Goal: Task Accomplishment & Management: Use online tool/utility

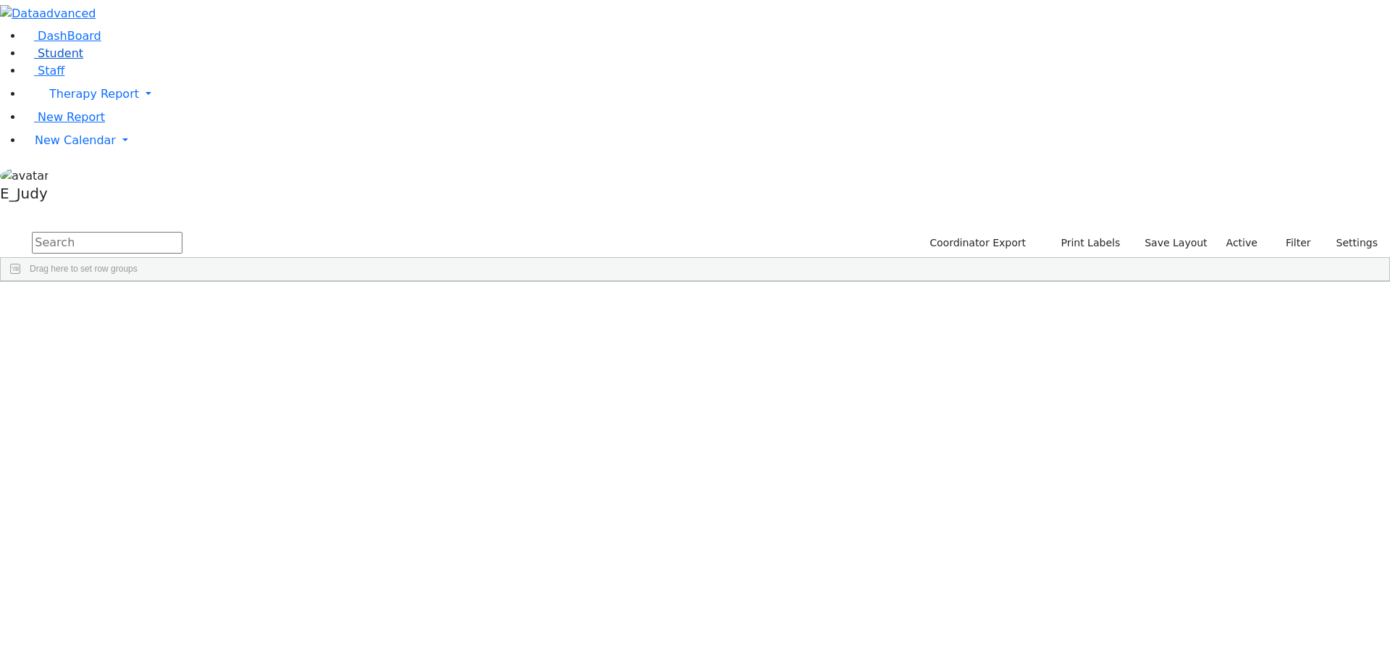
click at [64, 60] on span "Student" at bounding box center [61, 53] width 46 height 14
click at [62, 77] on link "Staff" at bounding box center [43, 71] width 41 height 14
click at [182, 232] on input "text" at bounding box center [107, 243] width 151 height 22
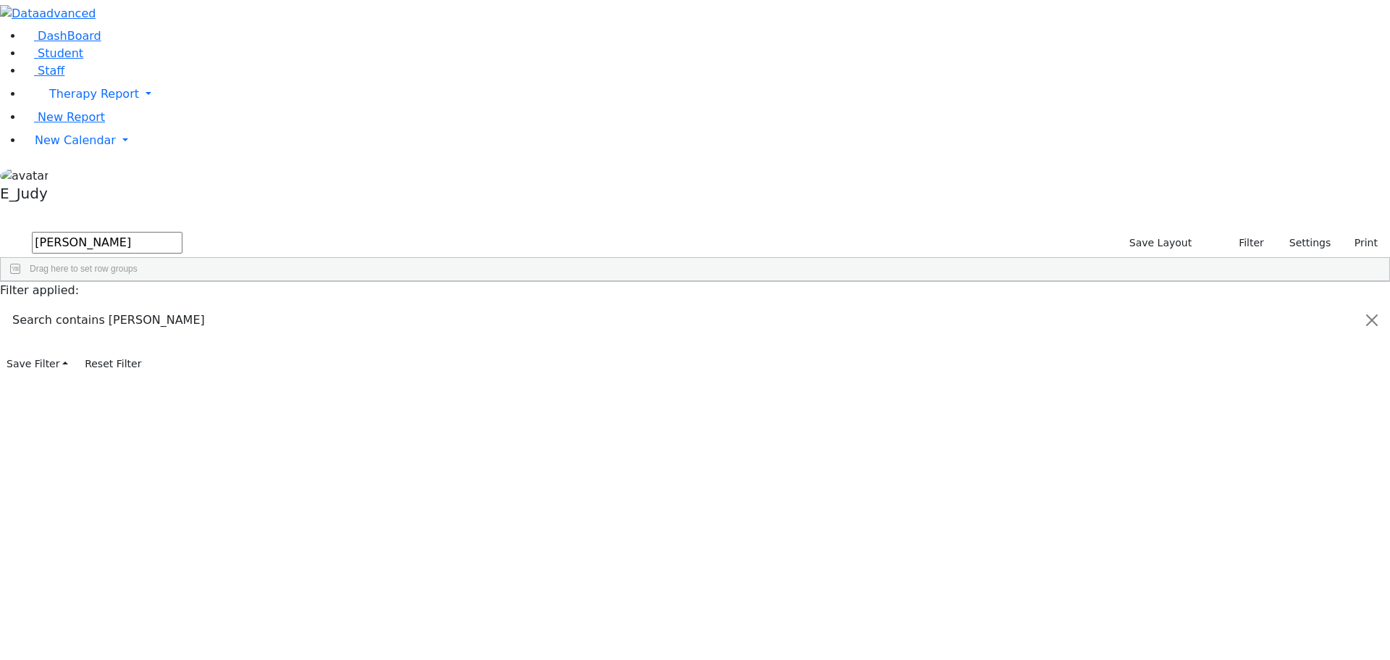
type input "mosko"
click at [135, 155] on link "New Calendar" at bounding box center [706, 140] width 1367 height 29
click at [77, 176] on span "Calendar" at bounding box center [57, 169] width 52 height 14
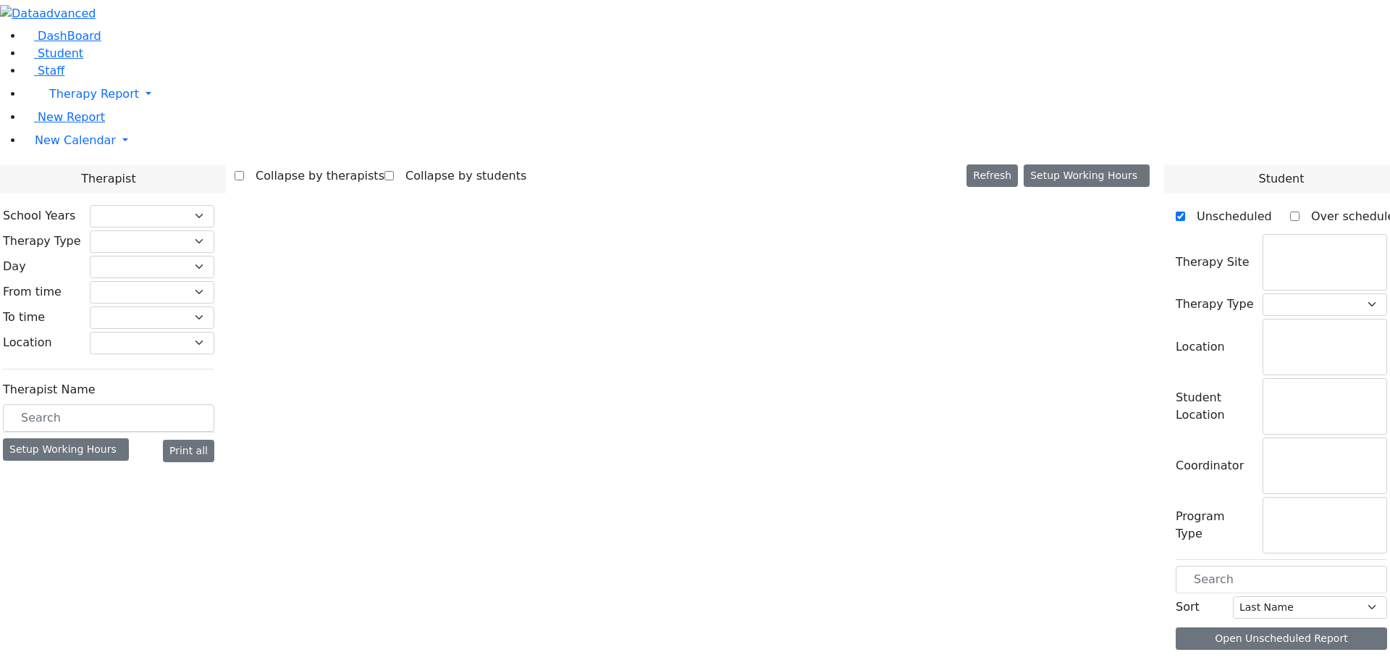
checkbox input "false"
select select "212"
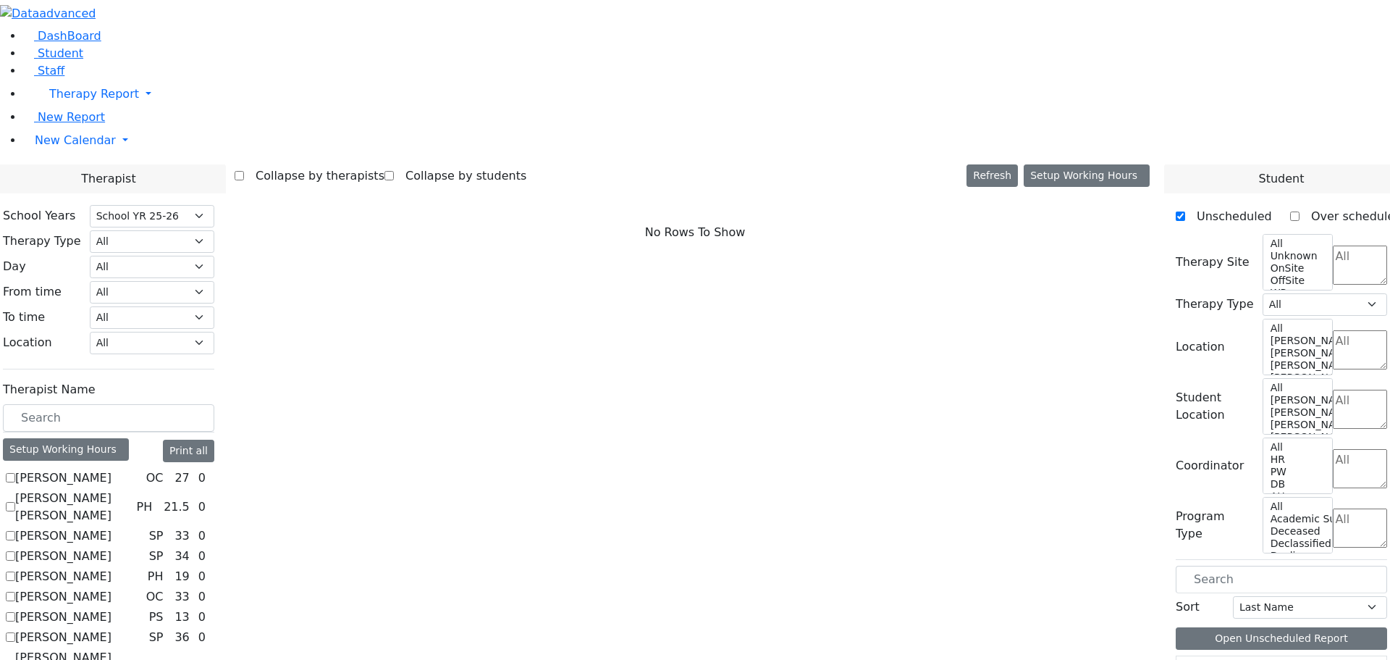
drag, startPoint x: 218, startPoint y: 252, endPoint x: 243, endPoint y: 232, distance: 32.0
click at [214, 404] on input "text" at bounding box center [108, 418] width 211 height 28
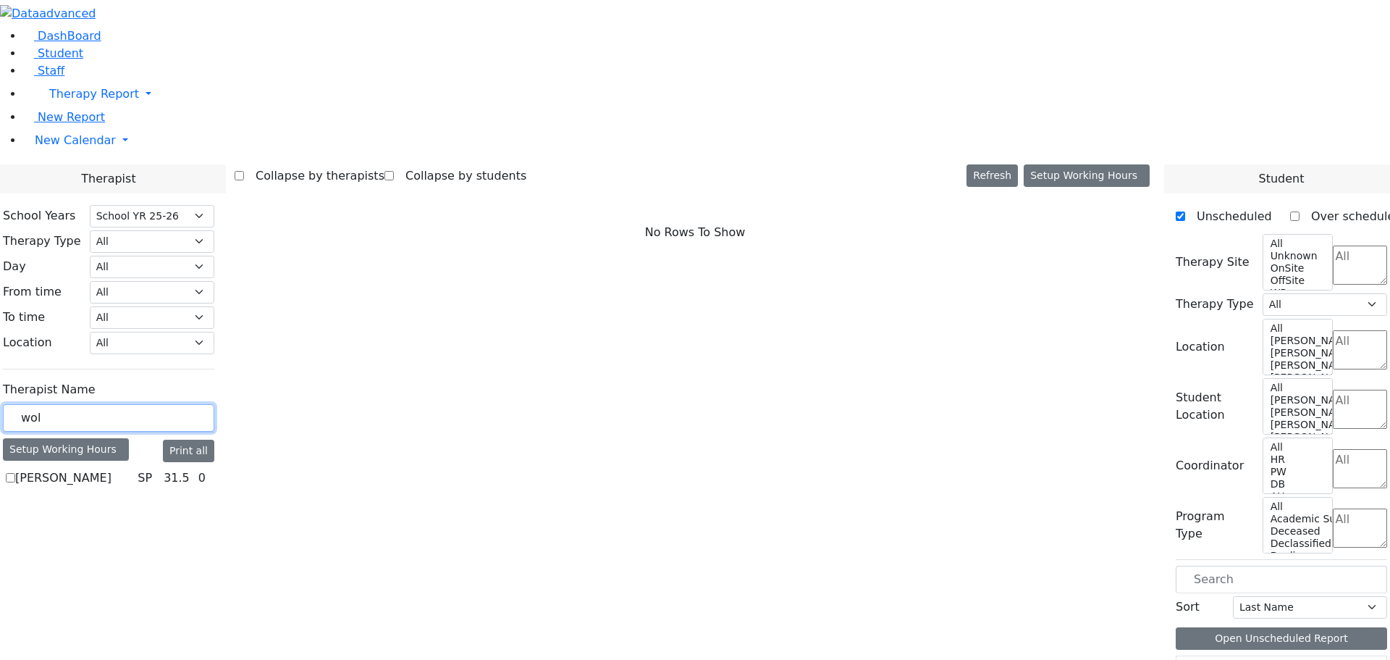
type input "wol"
click at [111, 469] on label "[PERSON_NAME]" at bounding box center [63, 477] width 96 height 17
click at [15, 473] on input "[PERSON_NAME]" at bounding box center [10, 477] width 9 height 9
checkbox input "true"
select select "3"
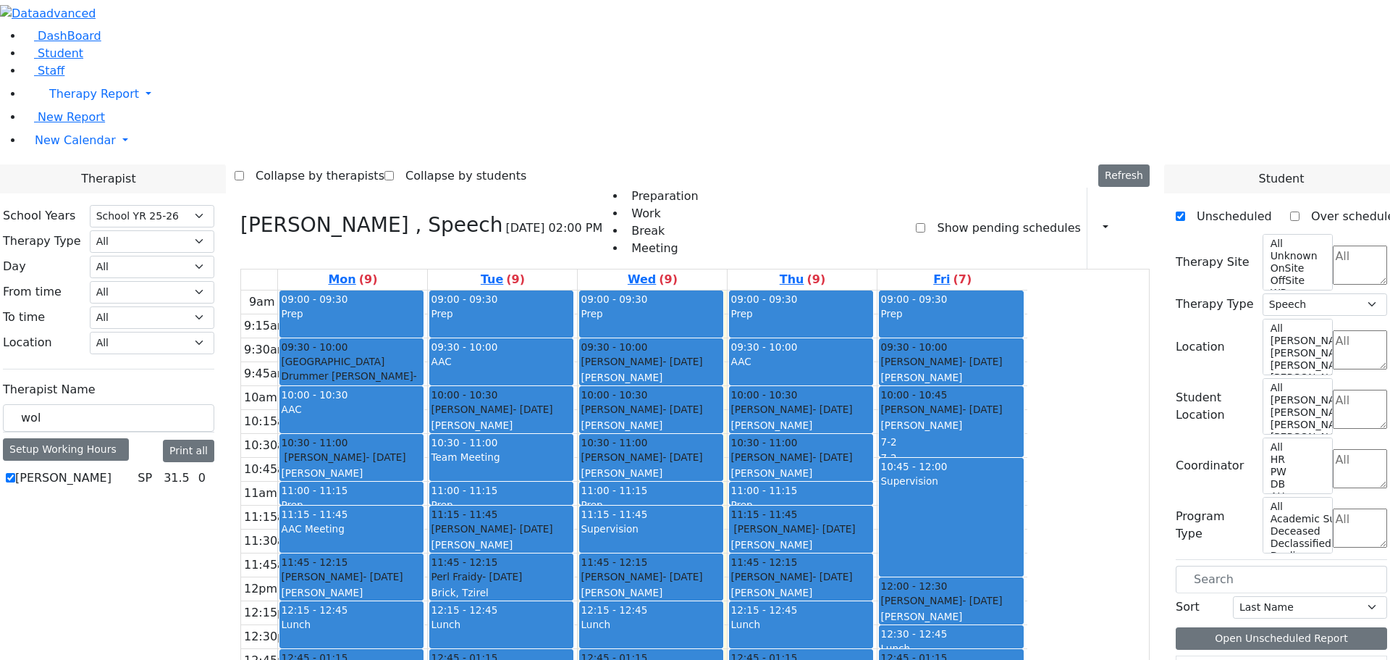
drag, startPoint x: 780, startPoint y: 622, endPoint x: 775, endPoint y: 534, distance: 87.7
click at [727, 517] on div "09:00 - 09:30 Prep 09:30 - 10:00 [PERSON_NAME] - [DATE] [PERSON_NAME] 10:00 - 1…" at bounding box center [652, 576] width 149 height 573
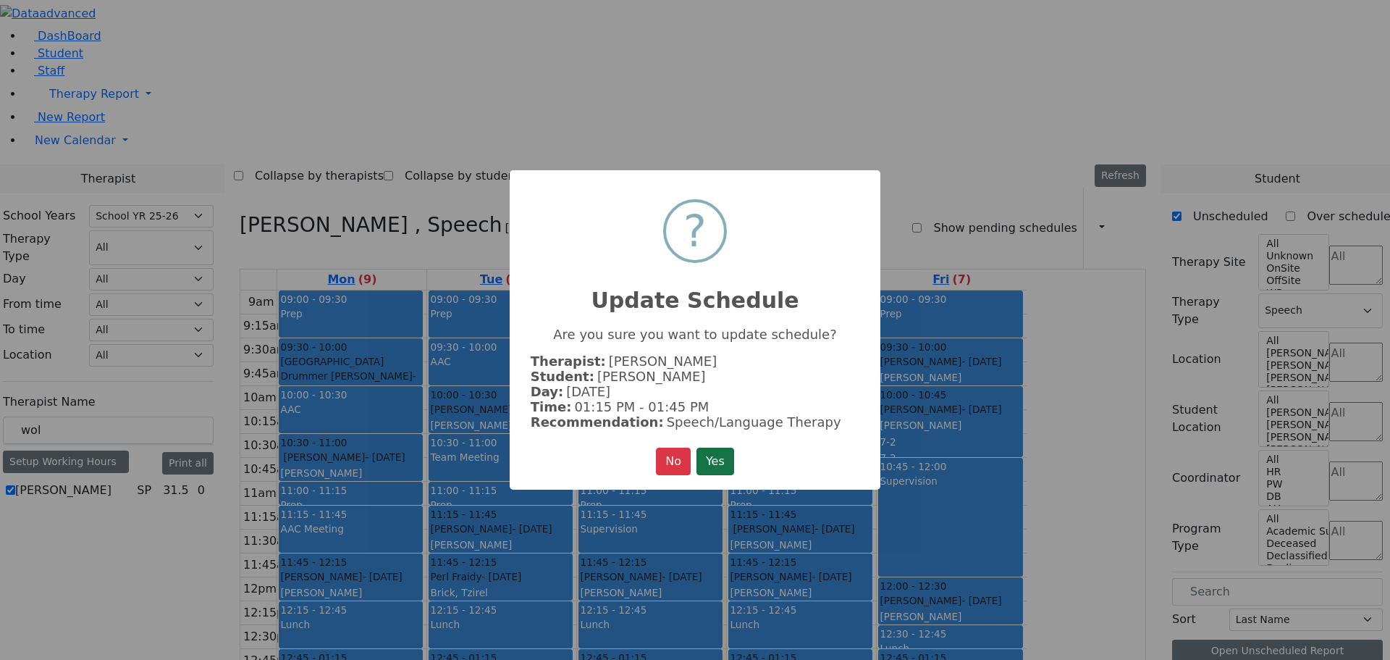
click at [716, 460] on button "Yes" at bounding box center [715, 461] width 38 height 28
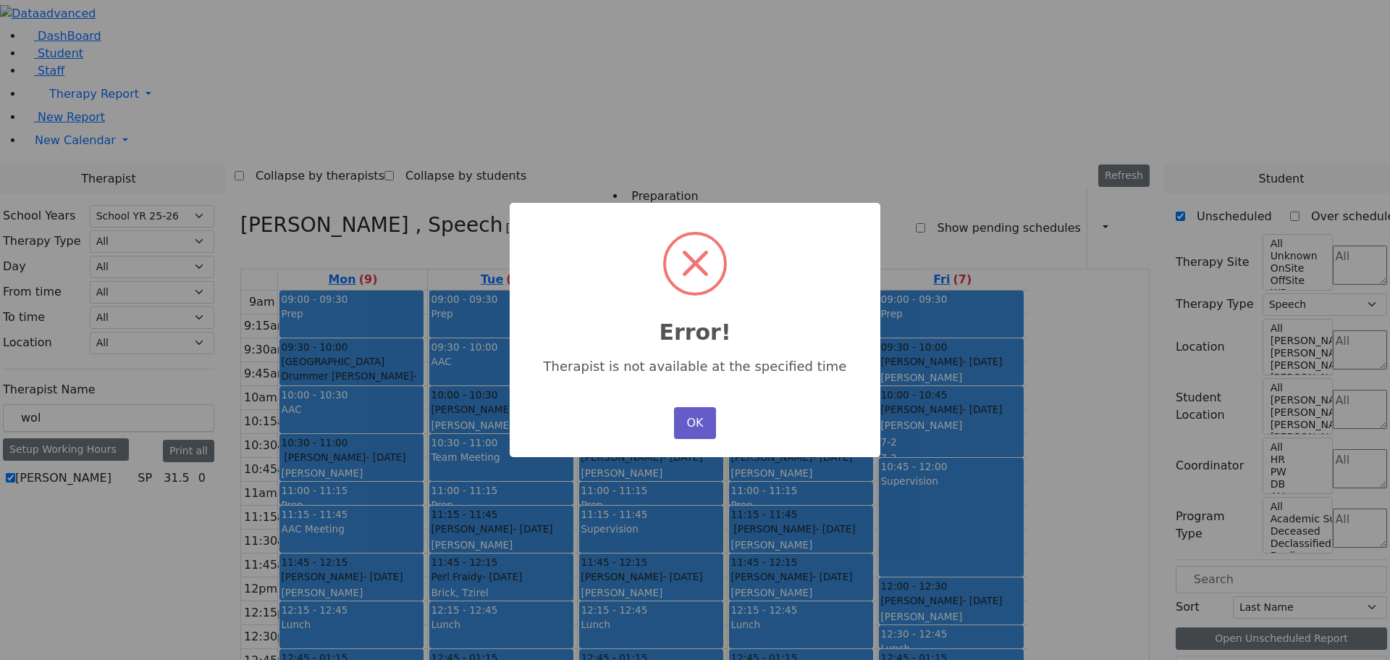
click at [688, 414] on button "OK" at bounding box center [695, 423] width 42 height 32
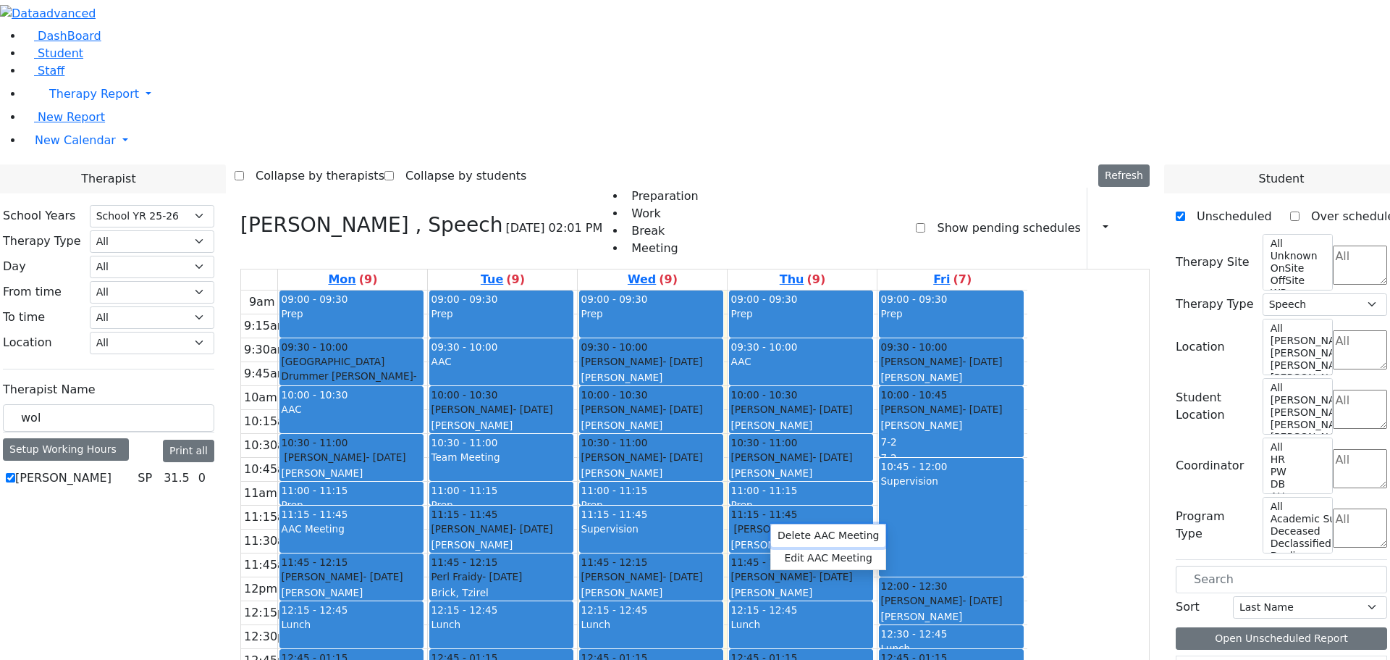
click at [796, 538] on button "Delete AAC Meeting" at bounding box center [828, 535] width 114 height 22
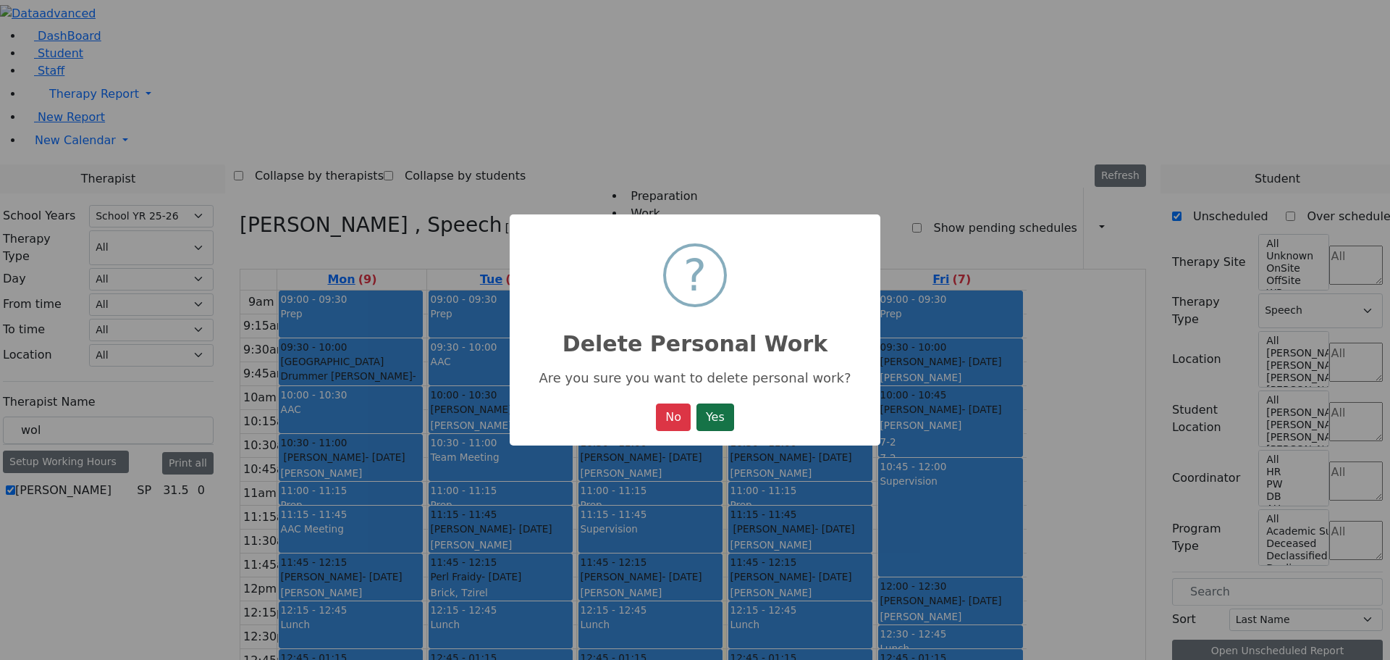
click at [725, 421] on button "Yes" at bounding box center [715, 417] width 38 height 28
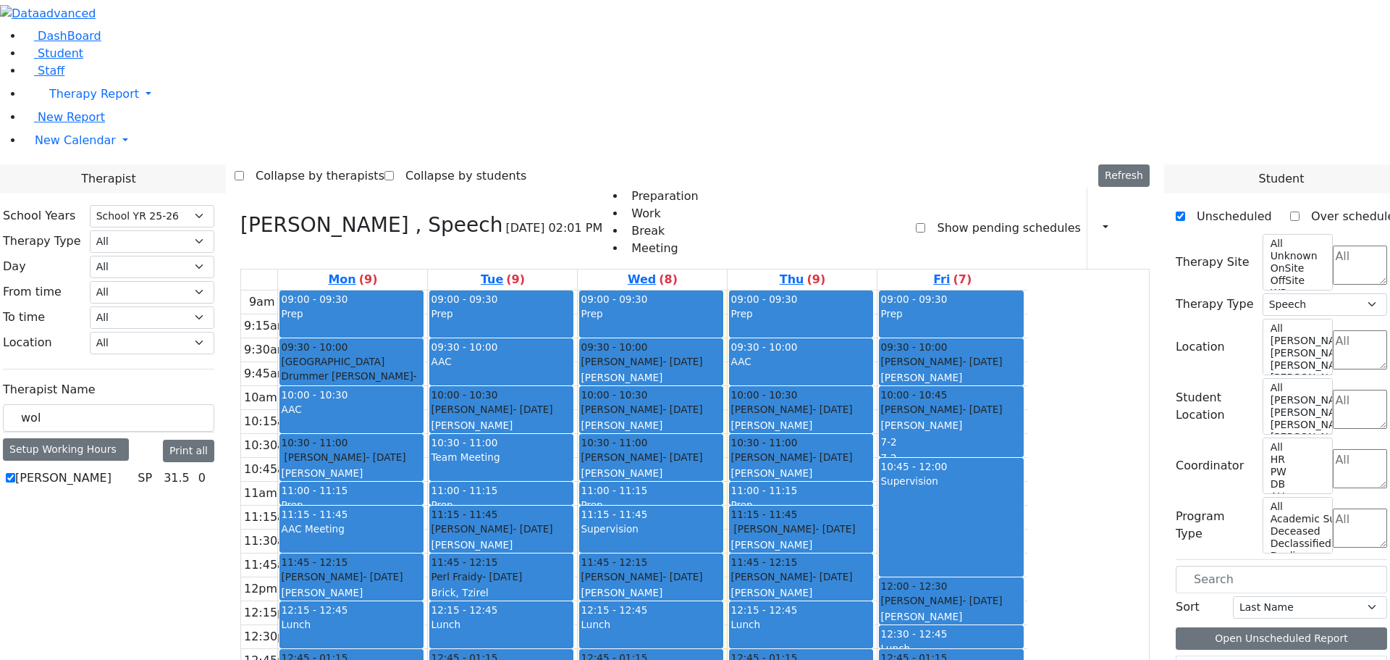
drag, startPoint x: 778, startPoint y: 619, endPoint x: 776, endPoint y: 535, distance: 84.0
click at [727, 528] on div "09:00 - 09:30 Prep 09:30 - 10:00 [PERSON_NAME] - [DATE] [PERSON_NAME] 10:00 - 1…" at bounding box center [652, 576] width 149 height 573
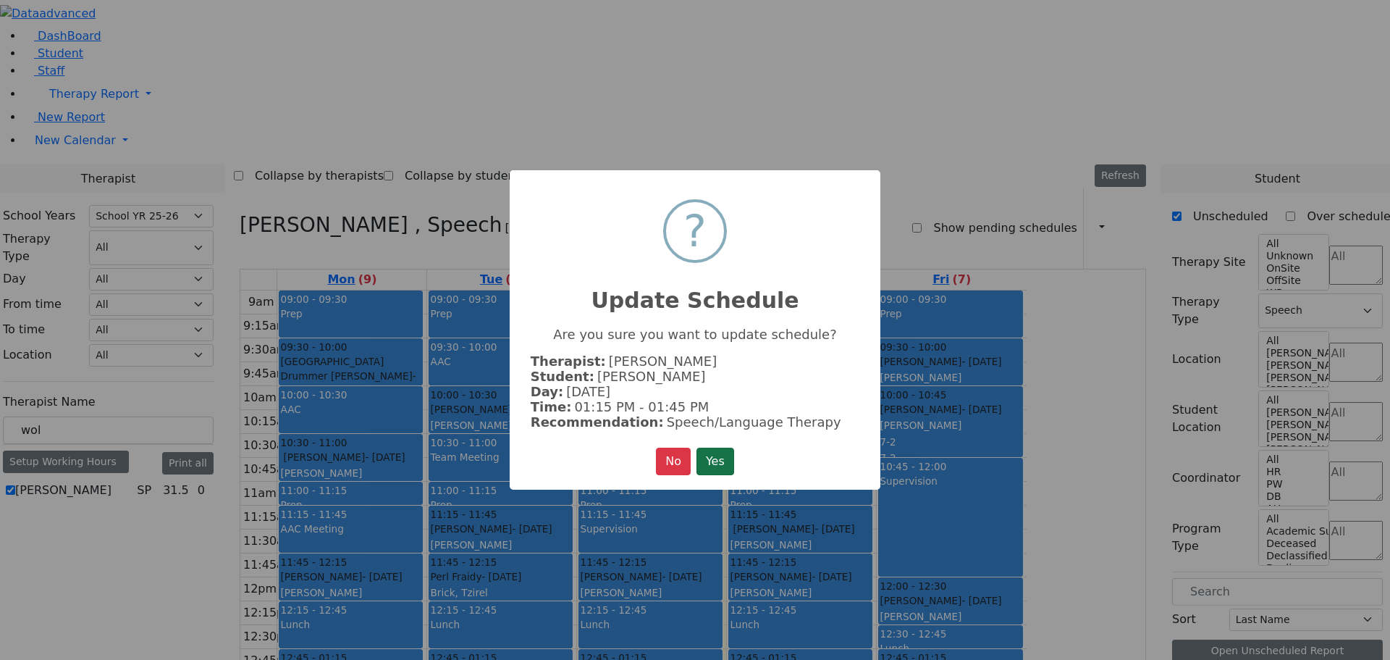
click at [714, 452] on button "Yes" at bounding box center [715, 461] width 38 height 28
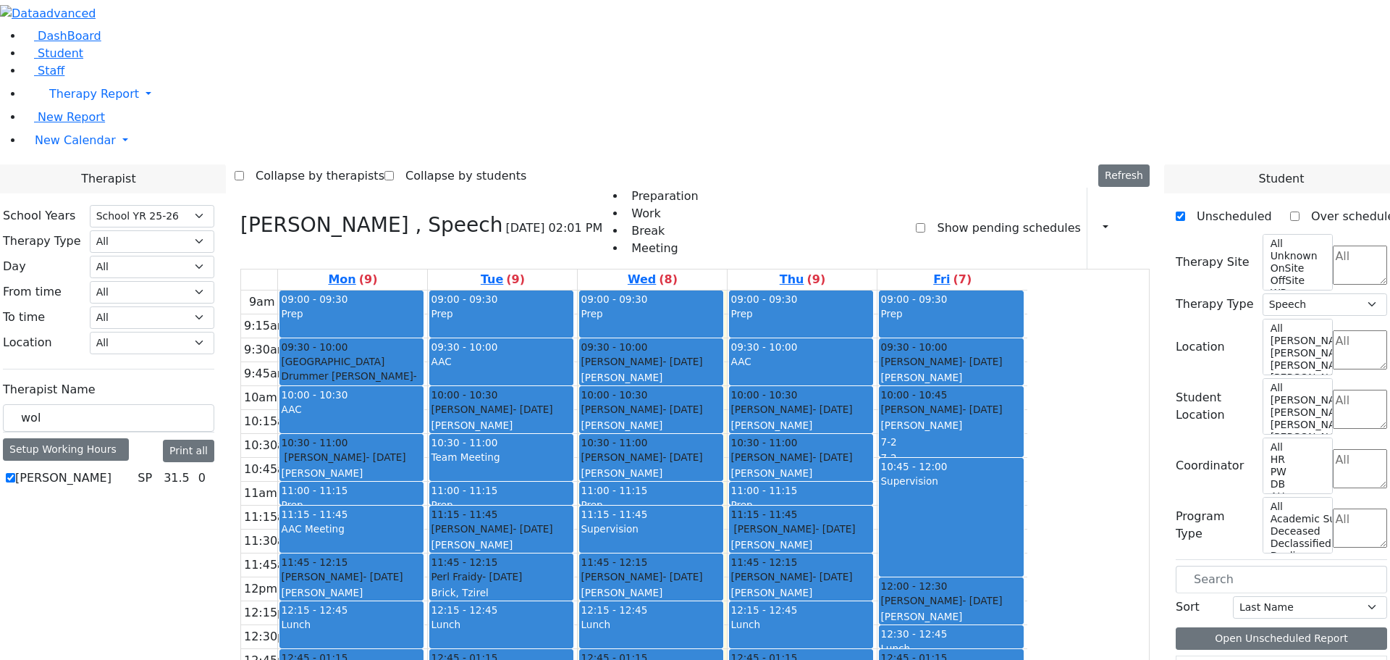
drag, startPoint x: 793, startPoint y: 599, endPoint x: 800, endPoint y: 618, distance: 19.2
click at [804, 627] on div "9am 9:15am 9:30am 9:45am 10am 10:15am 10:30am 10:45am 11am 11:15am 11:30am 11:4…" at bounding box center [634, 576] width 786 height 573
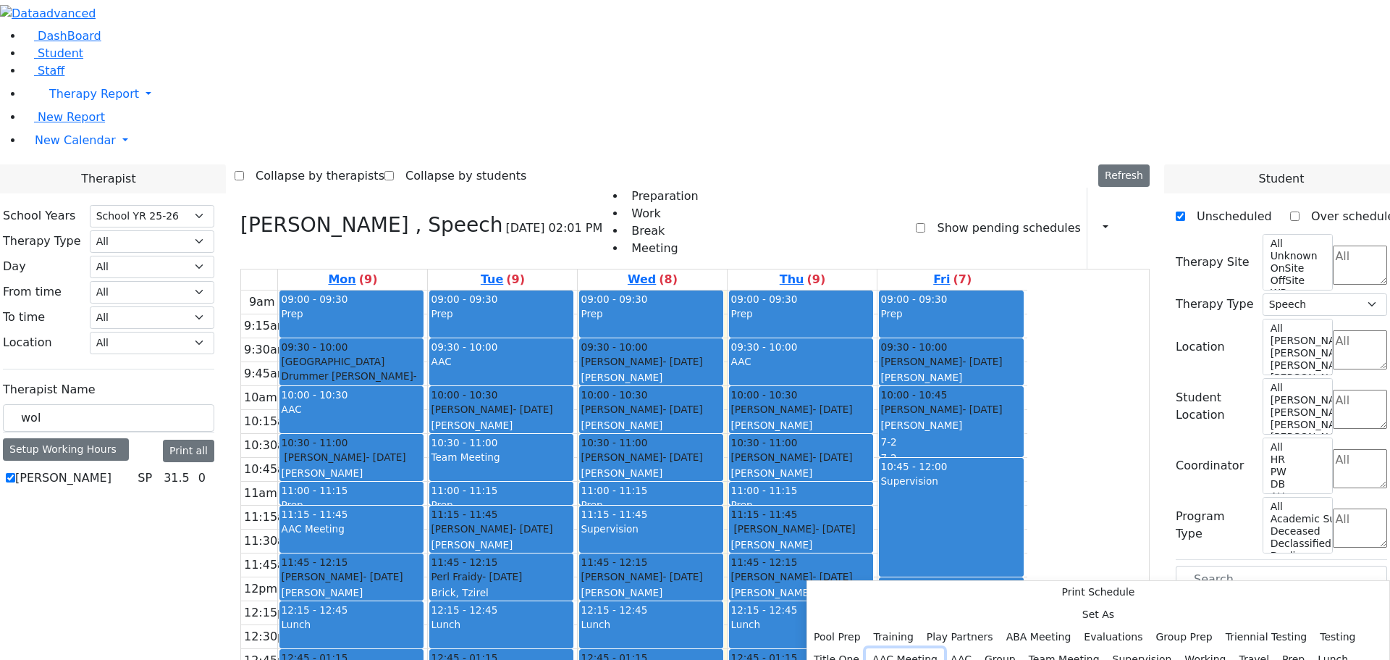
click at [941, 648] on button "AAC Meeting" at bounding box center [905, 659] width 78 height 22
select select "3"
select select "14:15:00"
select select "14:45:00"
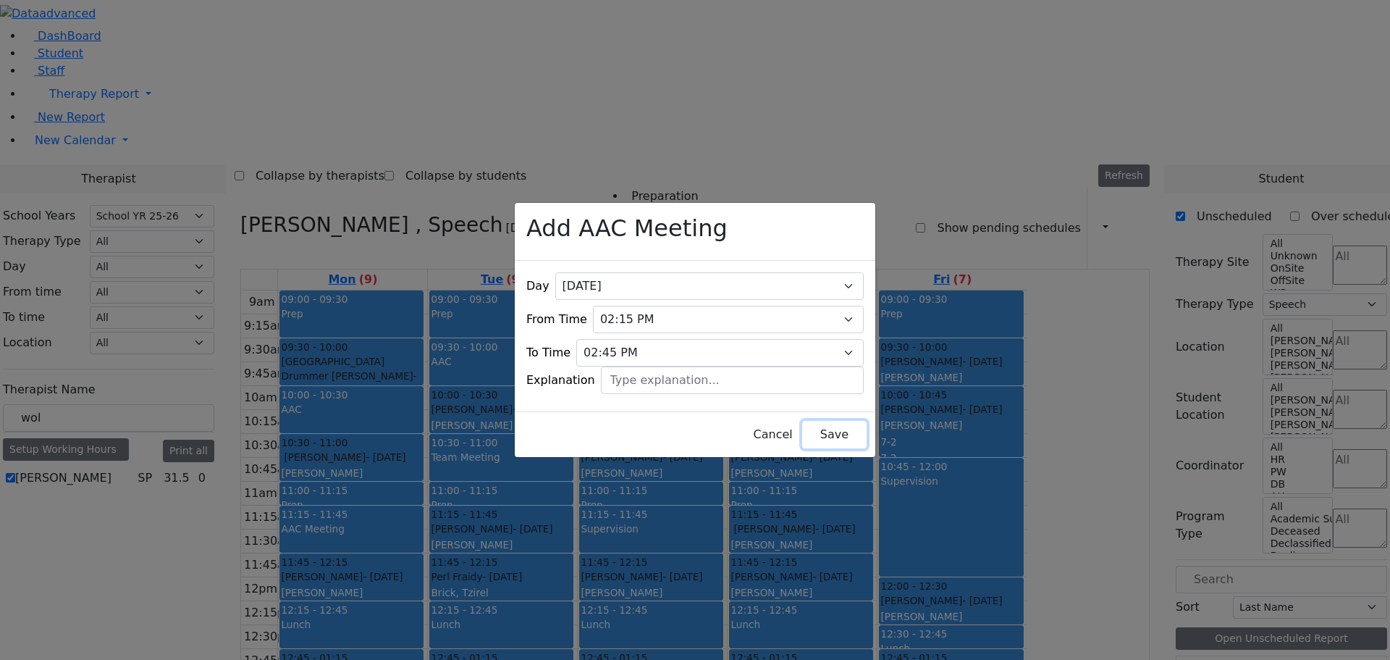
click at [822, 427] on button "Save" at bounding box center [834, 435] width 64 height 28
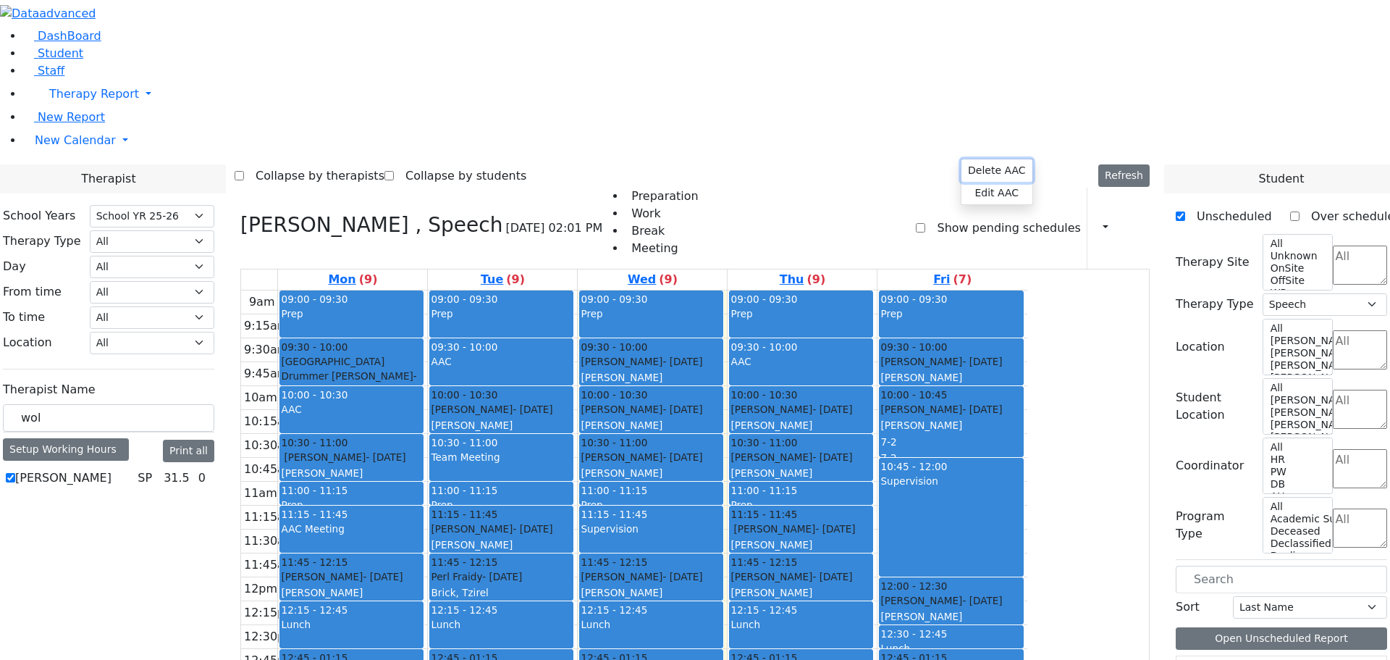
click at [972, 163] on button "Delete AAC" at bounding box center [996, 170] width 71 height 22
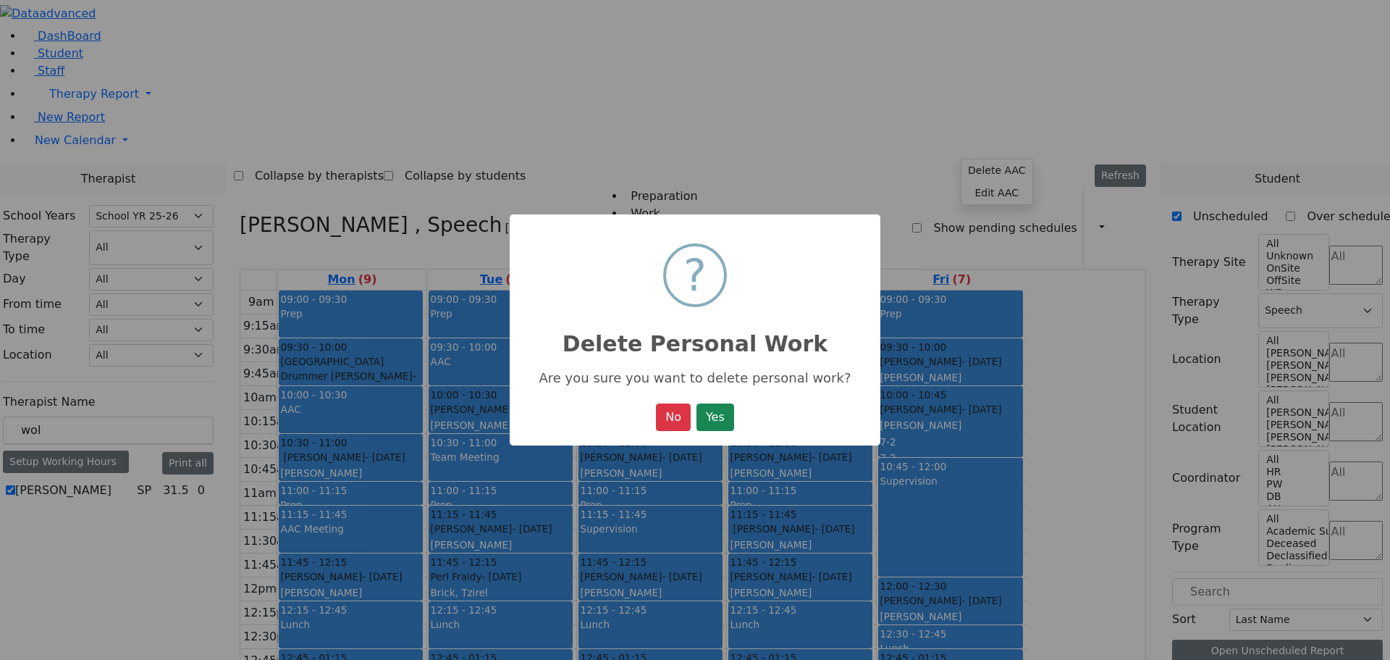
click at [714, 416] on button "Yes" at bounding box center [715, 417] width 38 height 28
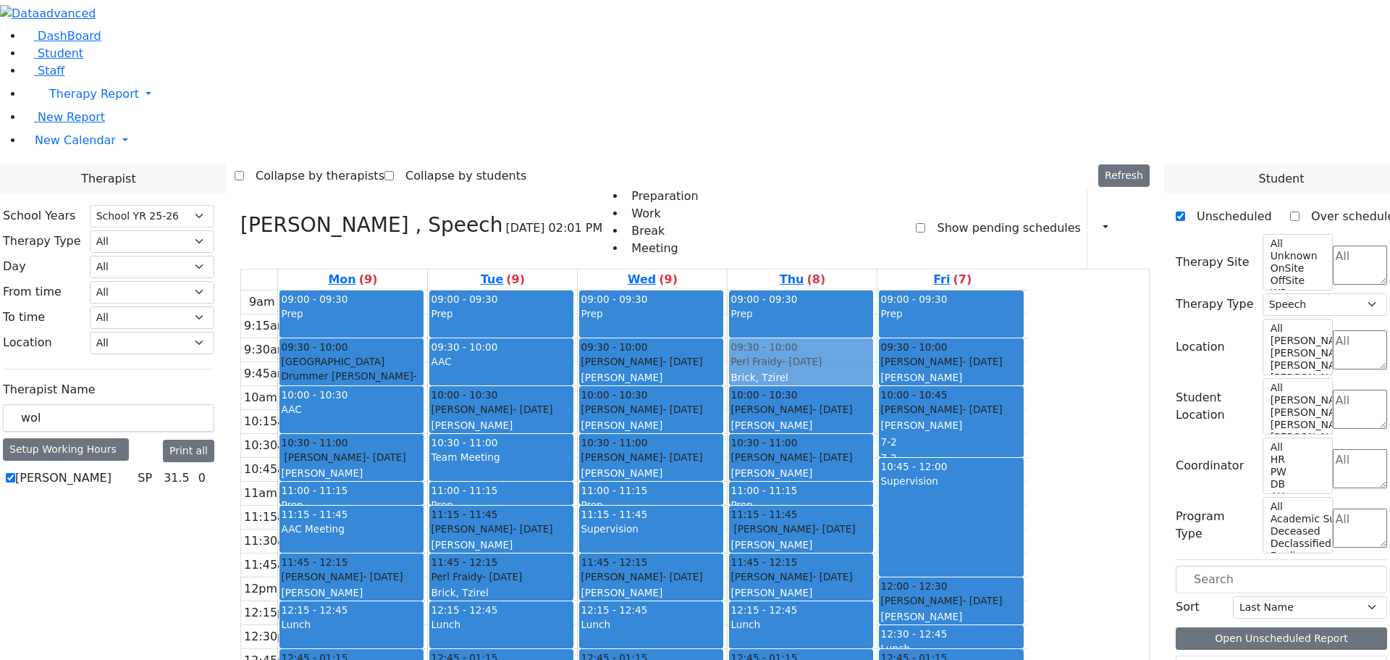
drag, startPoint x: 908, startPoint y: 619, endPoint x: 863, endPoint y: 166, distance: 455.4
click at [863, 290] on tr "09:00 - 09:30 Prep 09:30 - 10:00 [GEOGRAPHIC_DATA] Drummer [PERSON_NAME] - [DAT…" at bounding box center [634, 576] width 786 height 573
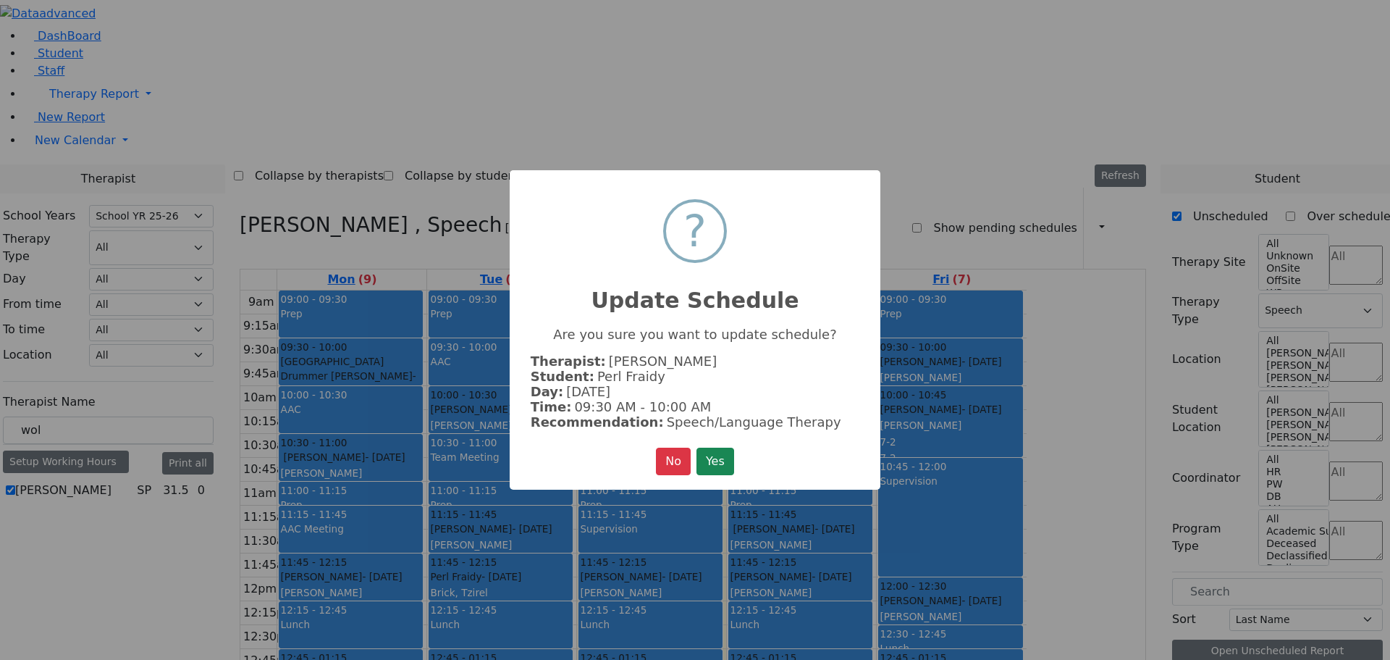
drag, startPoint x: 722, startPoint y: 458, endPoint x: 770, endPoint y: 505, distance: 67.1
click at [723, 459] on button "Yes" at bounding box center [715, 461] width 38 height 28
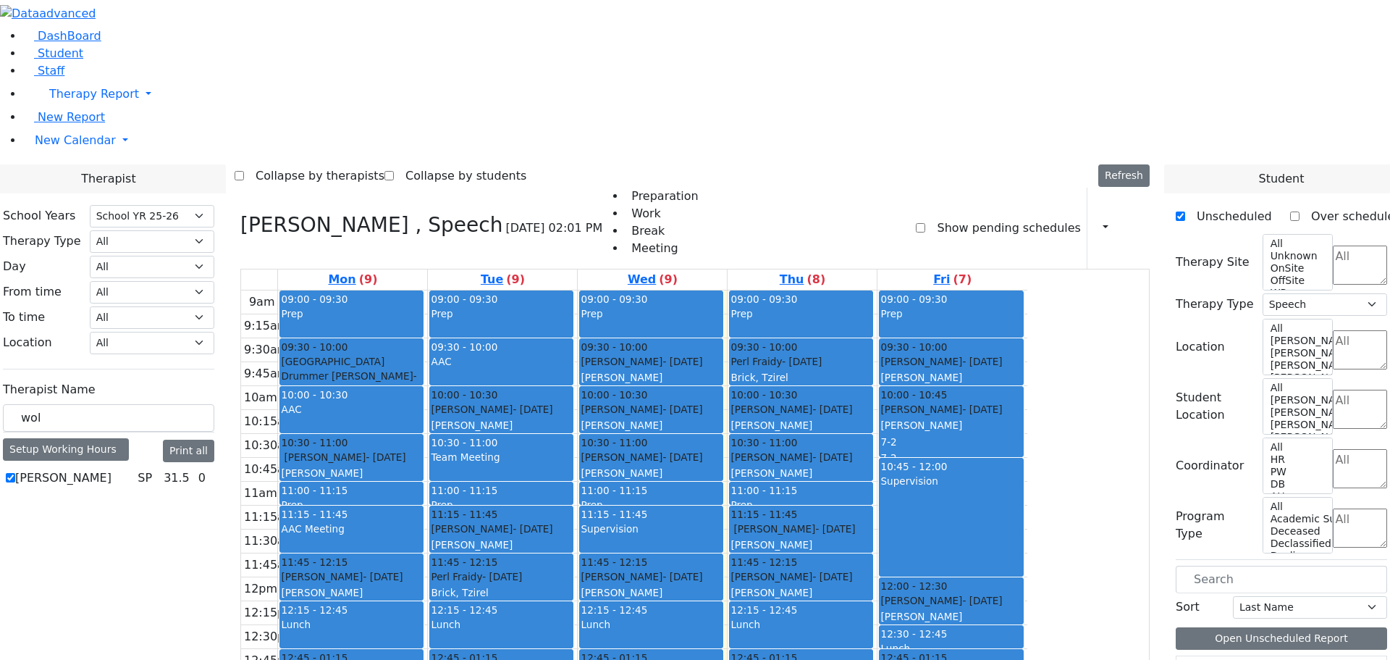
scroll to position [2, 0]
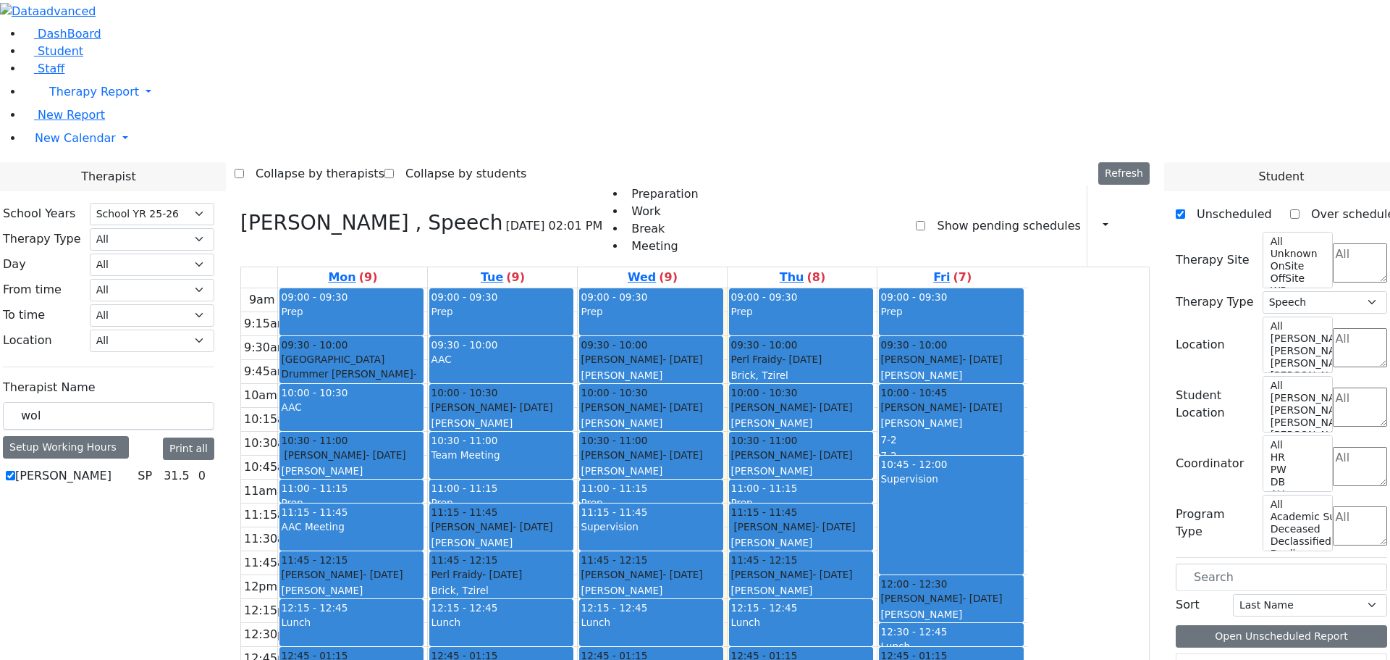
drag, startPoint x: 901, startPoint y: 607, endPoint x: 901, endPoint y: 618, distance: 10.9
click at [901, 633] on div "9am 9:15am 9:30am 9:45am 10am 10:15am 10:30am 10:45am 11am 11:15am 11:30am 11:4…" at bounding box center [634, 574] width 786 height 573
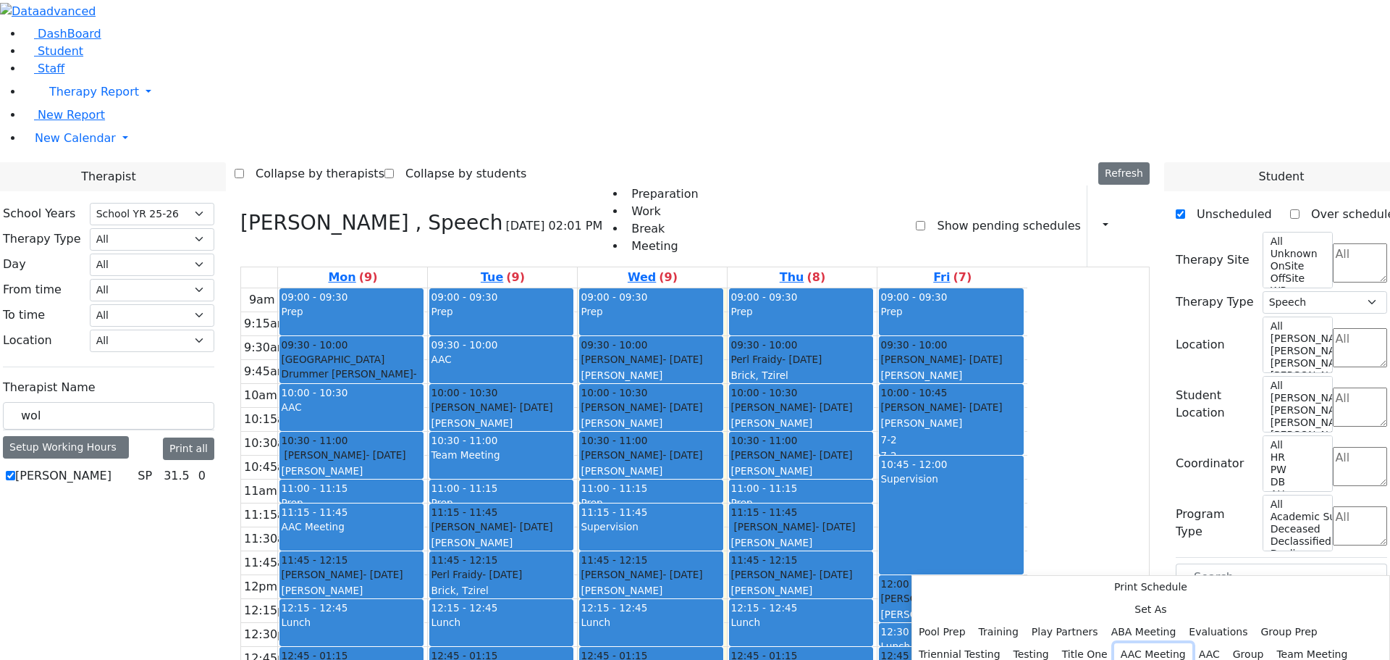
click at [1114, 643] on button "AAC Meeting" at bounding box center [1153, 654] width 78 height 22
select select "4"
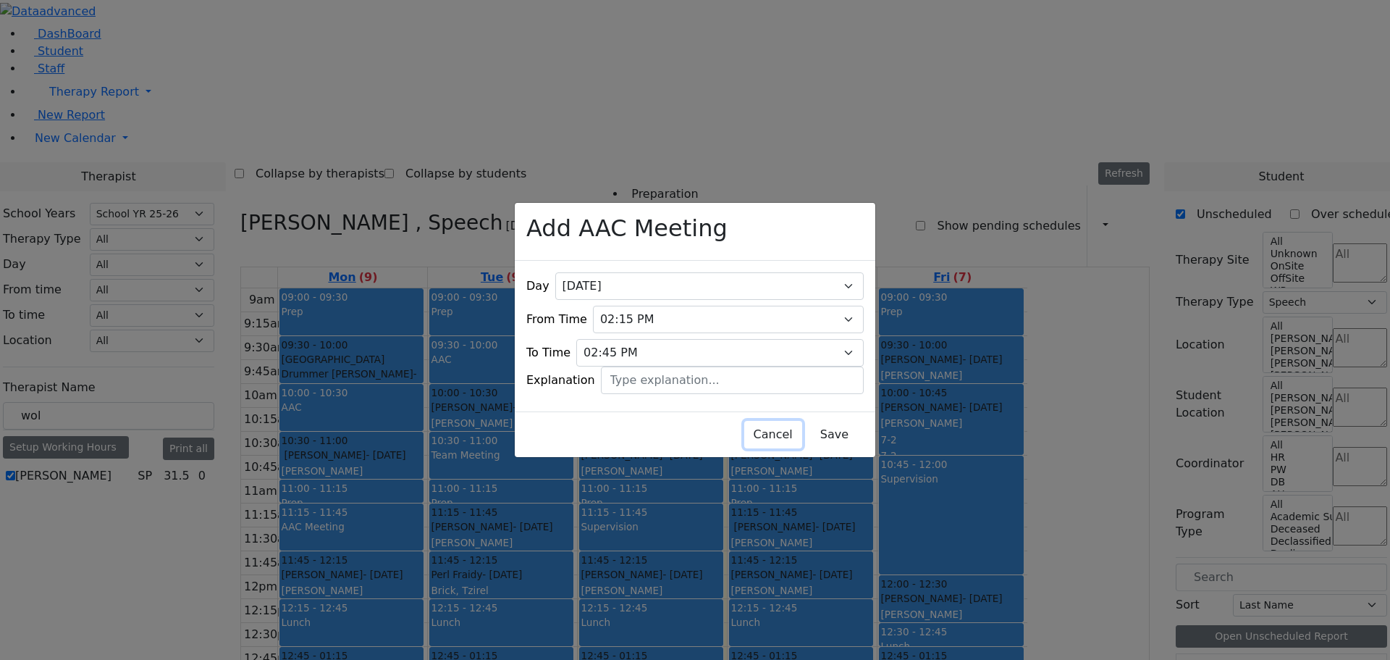
drag, startPoint x: 570, startPoint y: 423, endPoint x: 590, endPoint y: 426, distance: 19.8
click at [744, 424] on button "Cancel" at bounding box center [773, 435] width 58 height 28
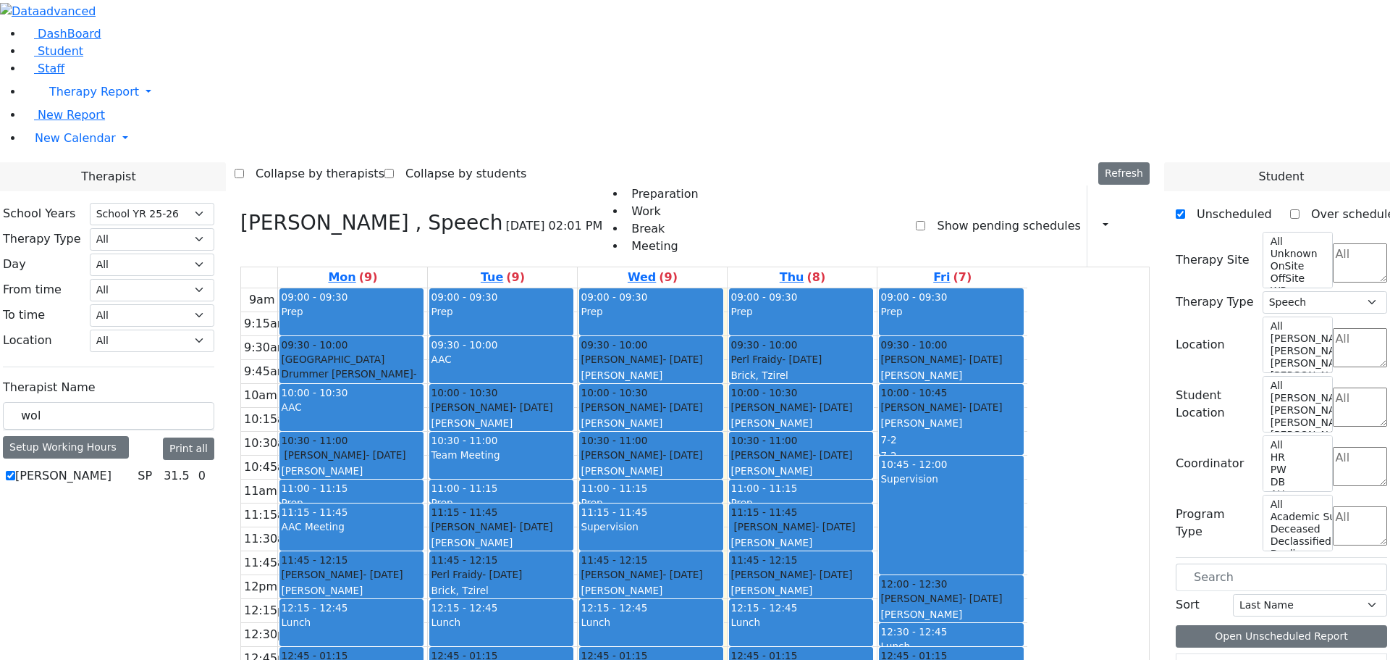
click at [877, 594] on div "09:00 - 09:30 Prep 09:30 - 10:00 Perl Fraidy - [DATE] [PERSON_NAME][GEOGRAPHIC_…" at bounding box center [802, 574] width 149 height 573
drag, startPoint x: 918, startPoint y: 594, endPoint x: 926, endPoint y: 620, distance: 27.9
click at [926, 620] on div "9am 9:15am 9:30am 9:45am 10am 10:15am 10:30am 10:45am 11am 11:15am 11:30am 11:4…" at bounding box center [634, 574] width 786 height 573
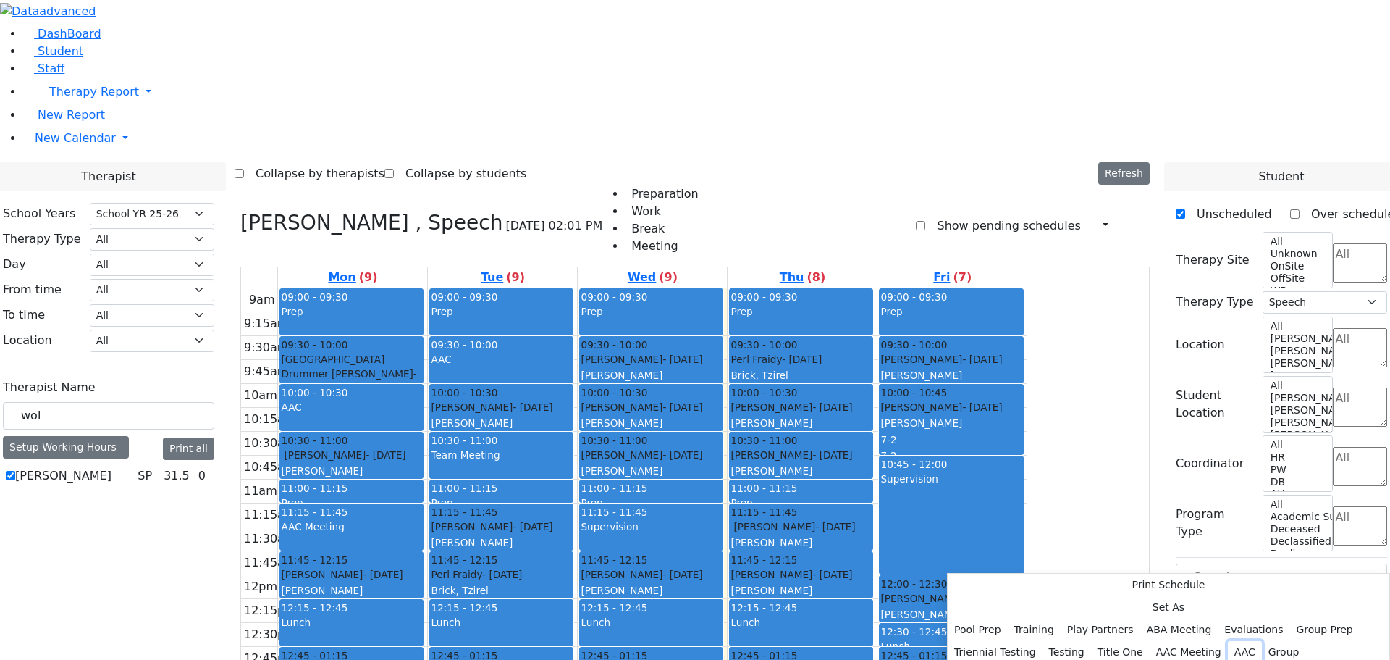
click at [1228, 641] on button "AAC" at bounding box center [1245, 652] width 34 height 22
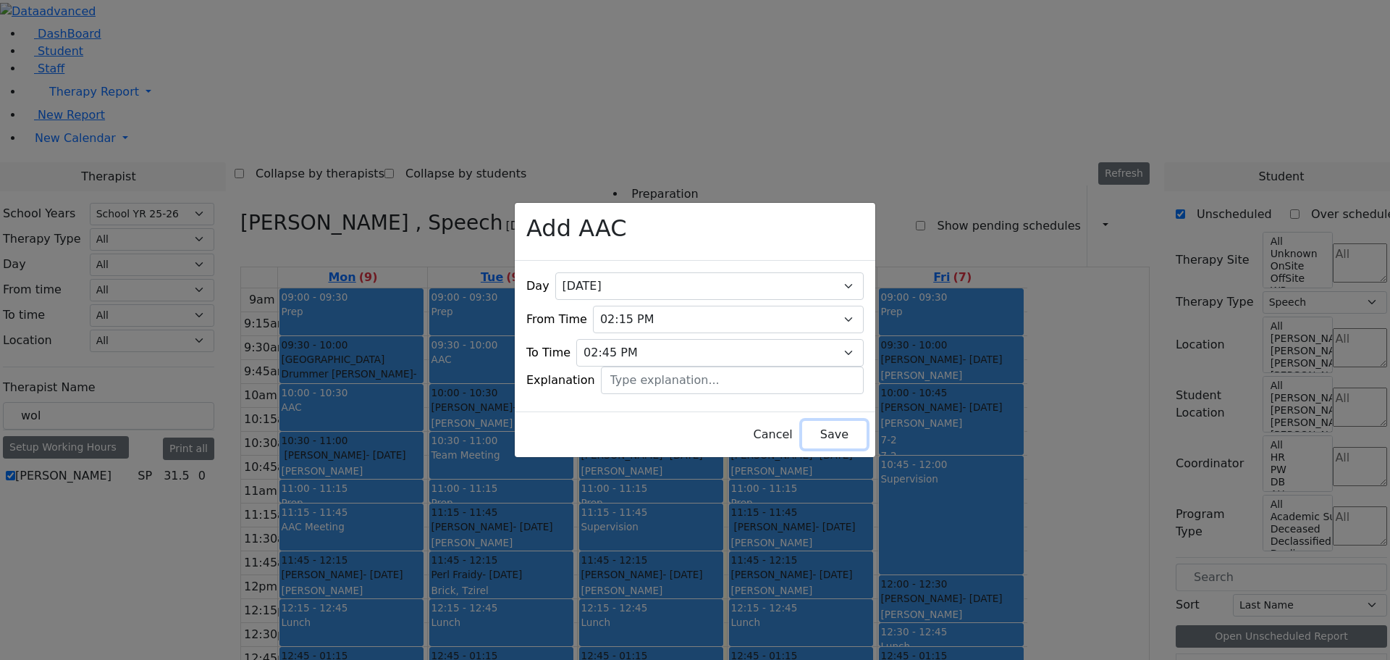
click at [817, 421] on button "Save" at bounding box center [834, 435] width 64 height 28
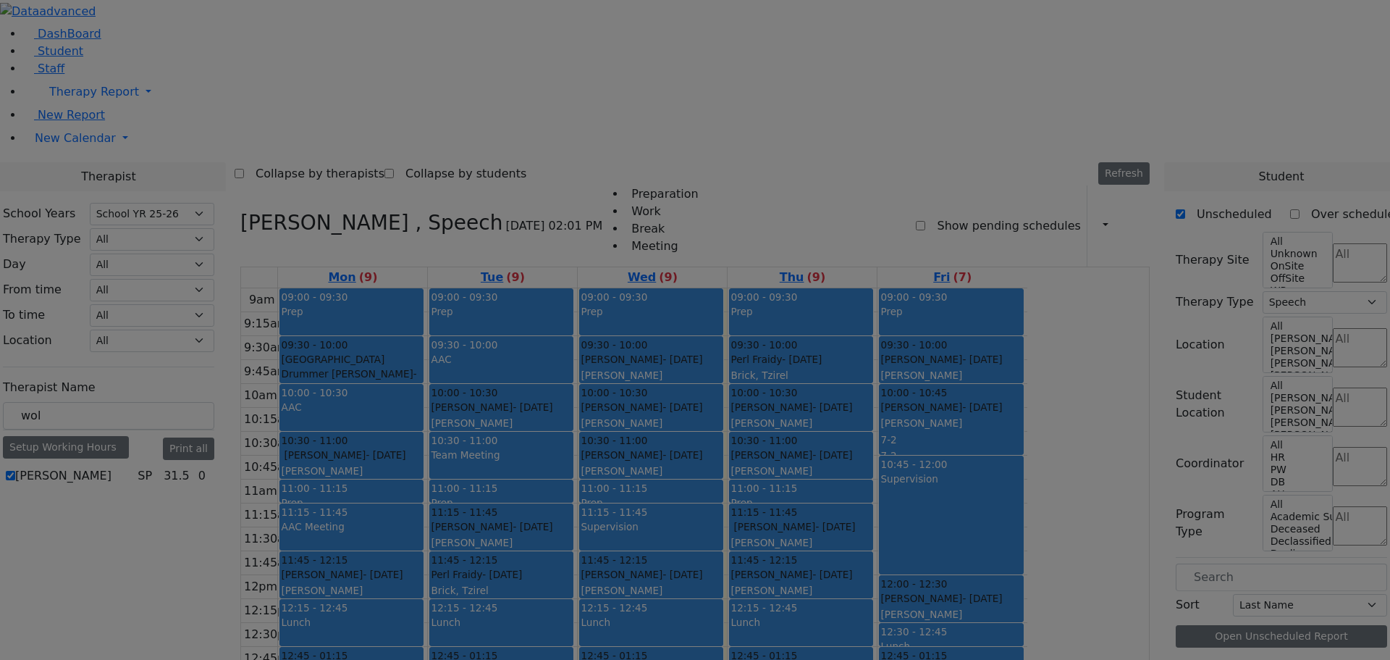
scroll to position [0, 0]
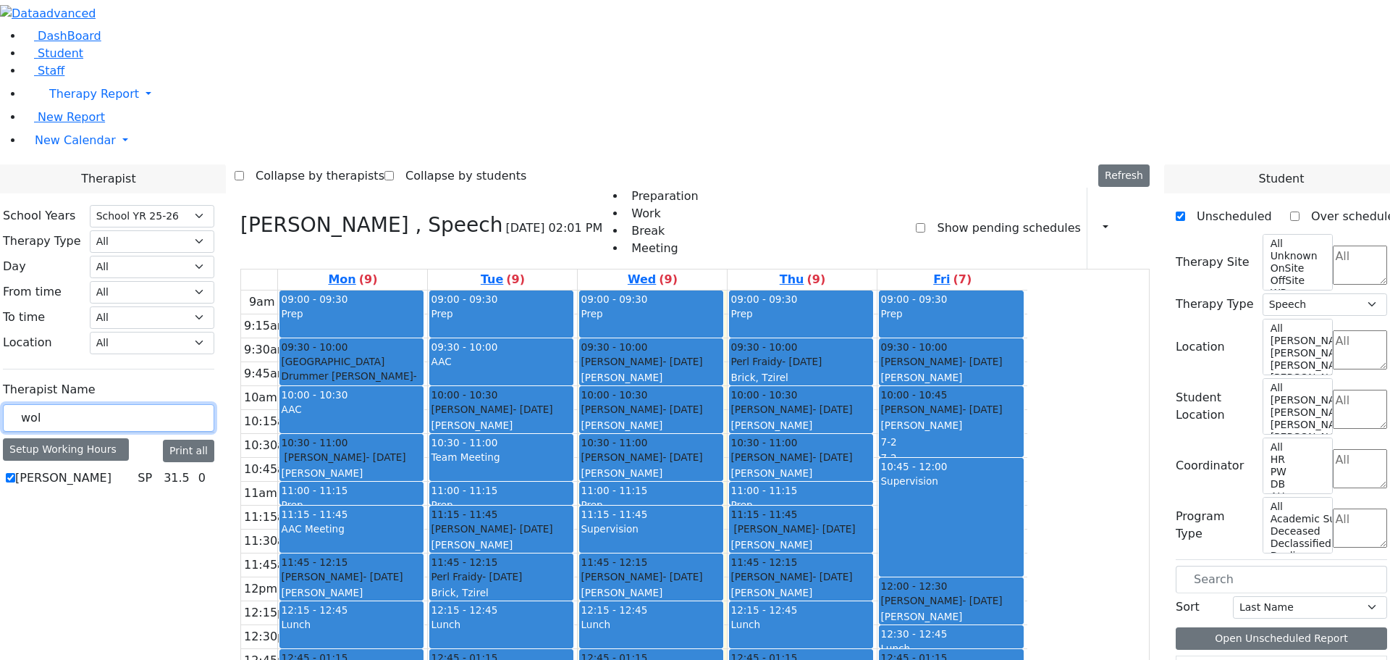
drag, startPoint x: 216, startPoint y: 256, endPoint x: 188, endPoint y: 248, distance: 29.1
click at [188, 404] on input "wol" at bounding box center [108, 418] width 211 height 28
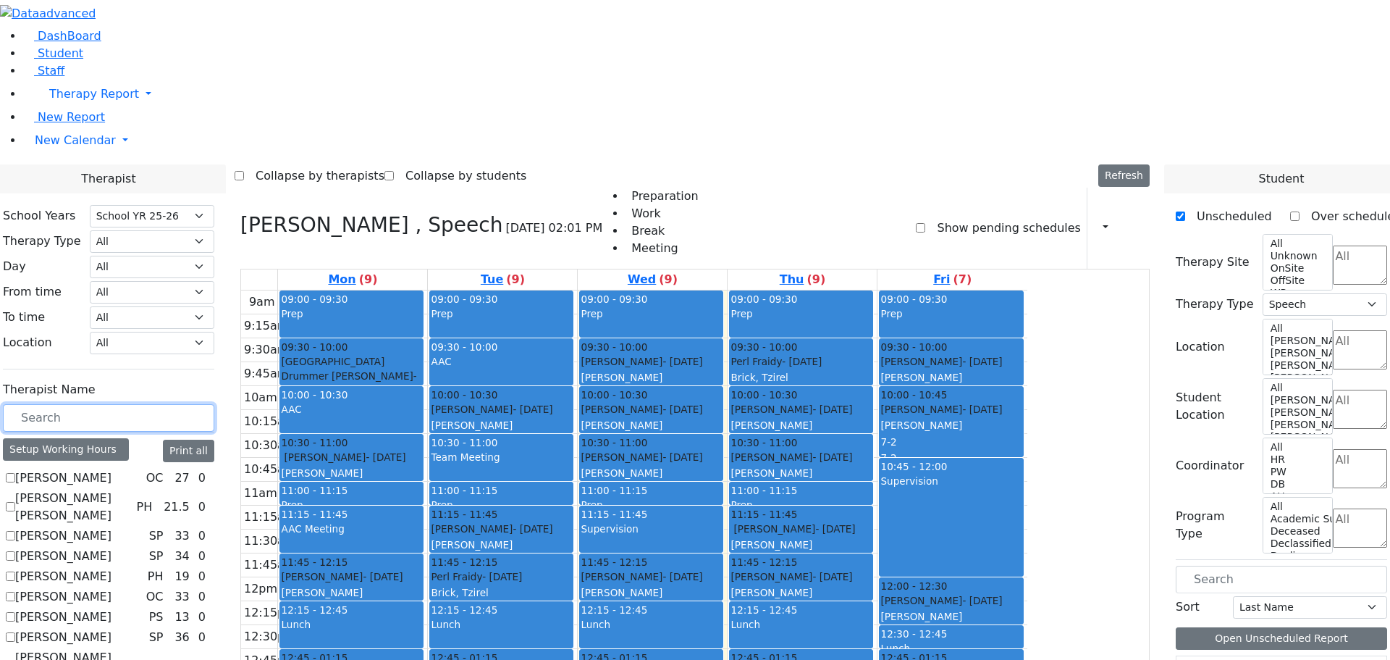
click at [572, 354] on div "AAC" at bounding box center [501, 369] width 141 height 30
click at [606, 173] on button "Delete Selected Schedule" at bounding box center [674, 178] width 143 height 22
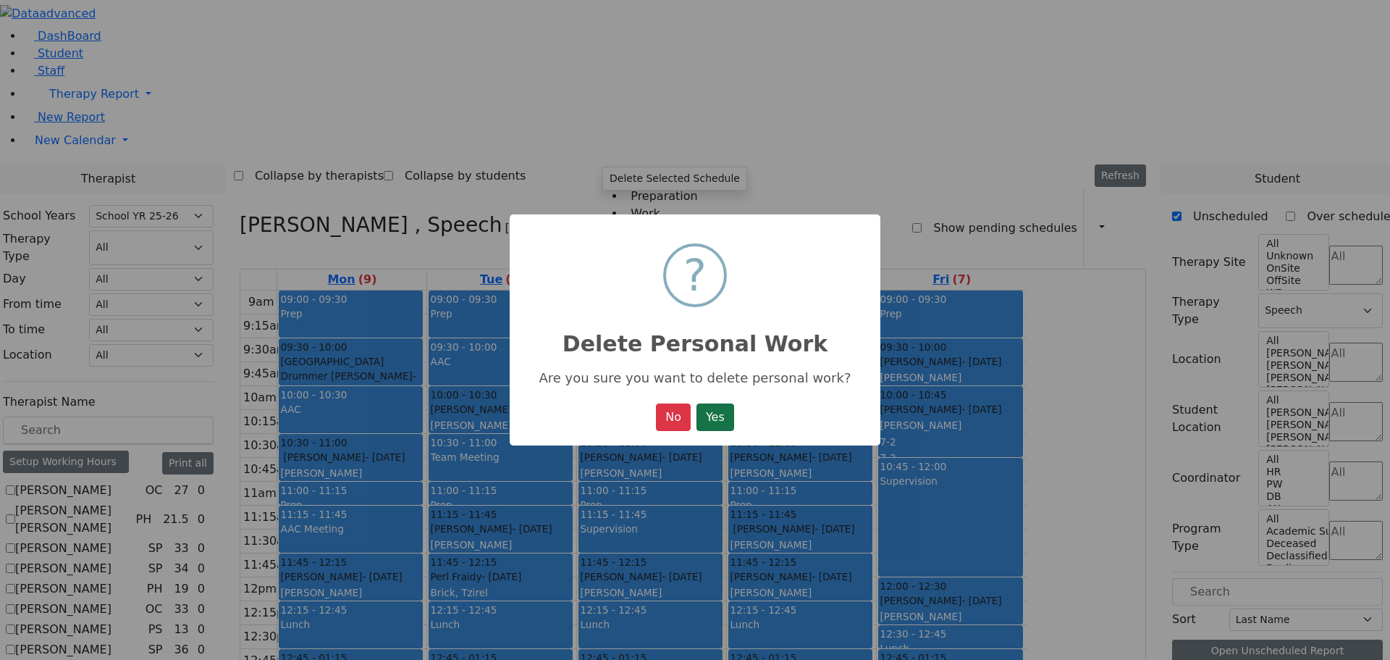
click at [719, 418] on button "Yes" at bounding box center [715, 417] width 38 height 28
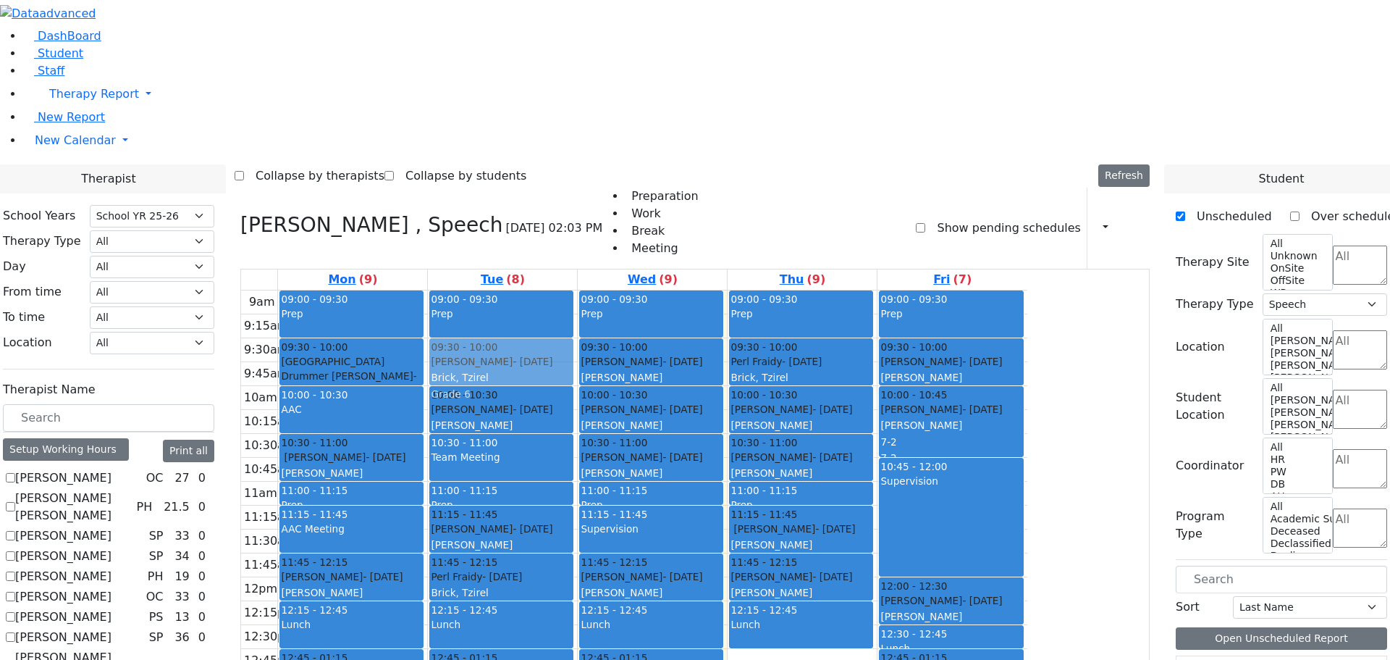
drag, startPoint x: 909, startPoint y: 475, endPoint x: 622, endPoint y: 176, distance: 414.7
click at [623, 290] on tr "09:00 - 09:30 Prep 09:30 - 10:00 [GEOGRAPHIC_DATA] Drummer [PERSON_NAME] - [DAT…" at bounding box center [634, 576] width 786 height 573
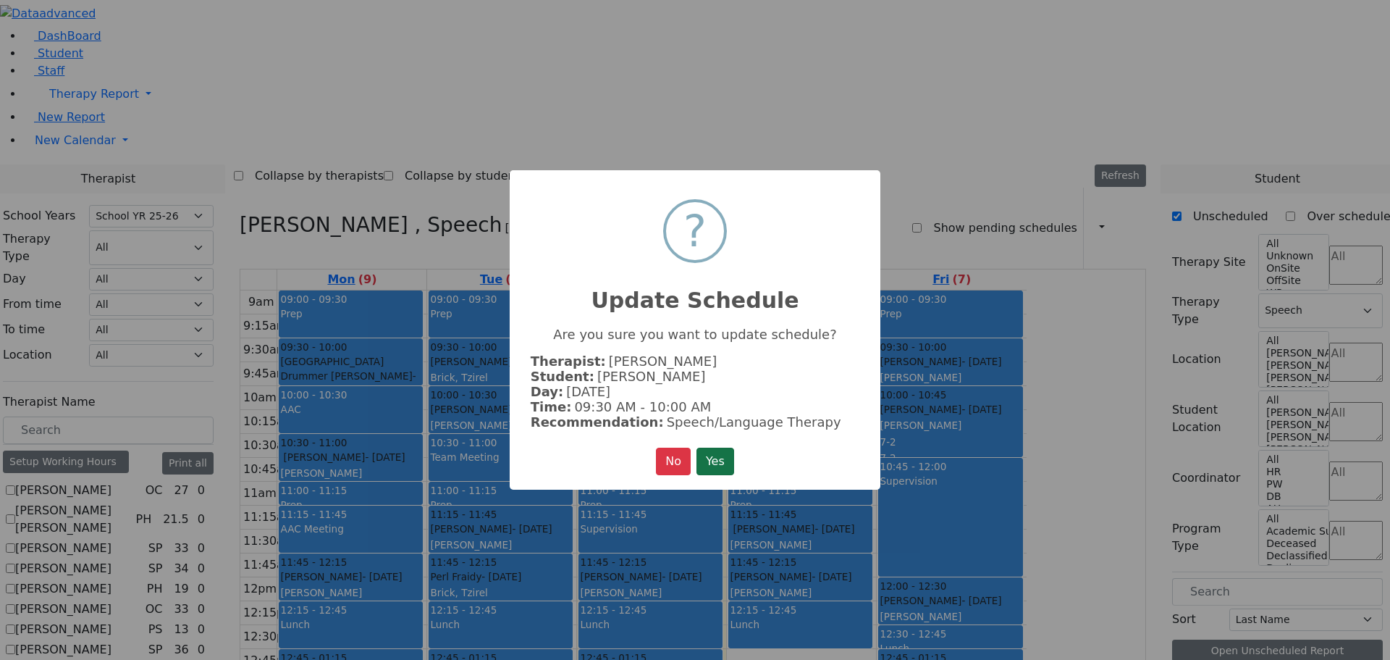
click at [717, 455] on button "Yes" at bounding box center [715, 461] width 38 height 28
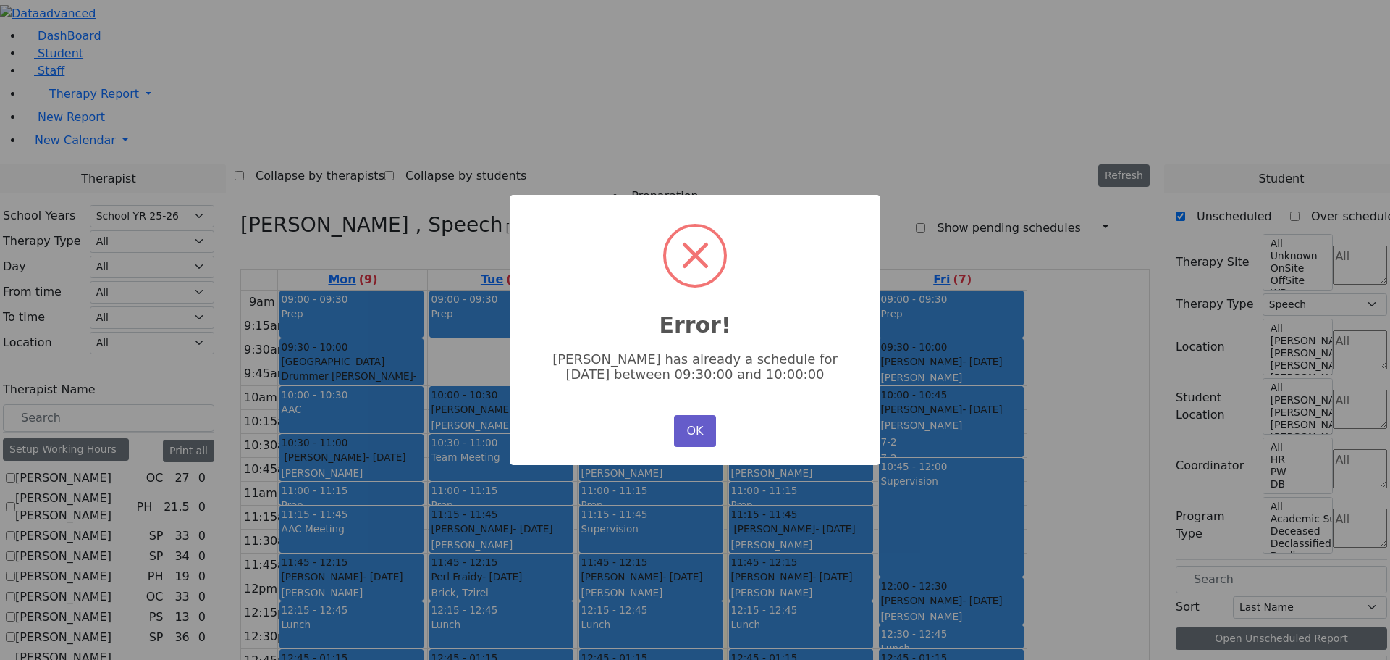
click at [686, 428] on button "OK" at bounding box center [695, 431] width 42 height 32
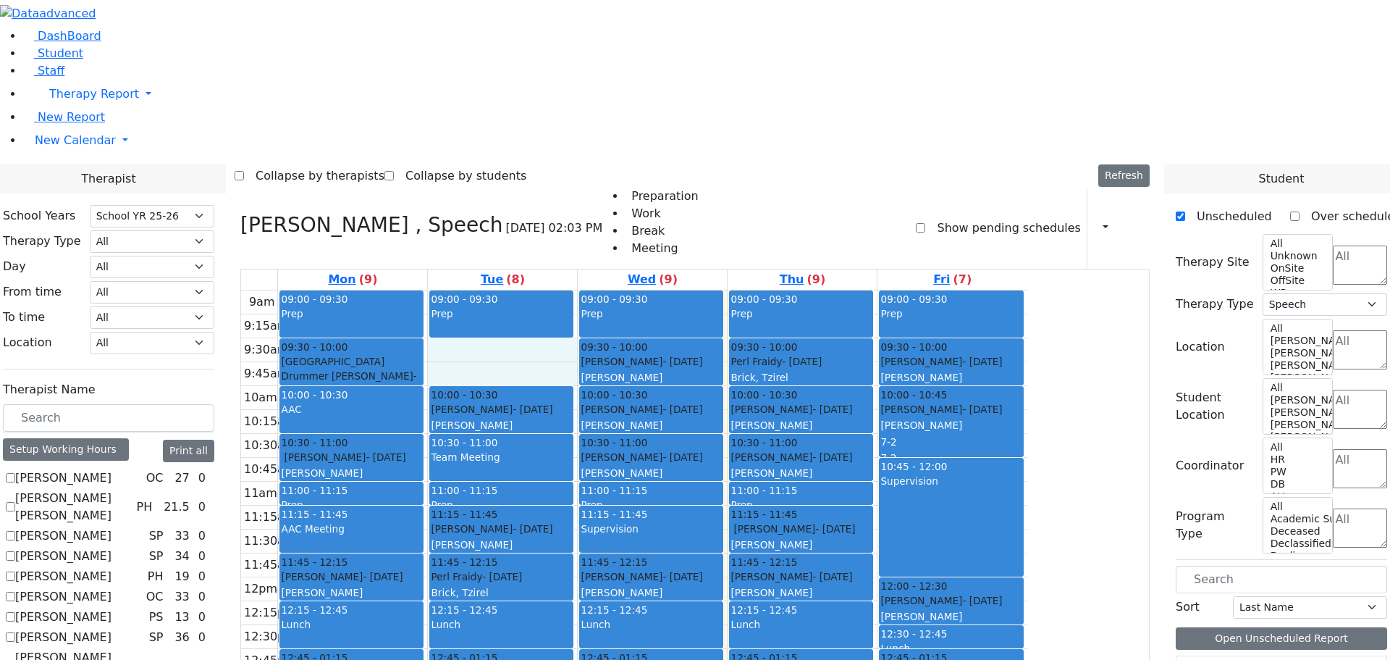
drag, startPoint x: 615, startPoint y: 156, endPoint x: 619, endPoint y: 173, distance: 17.9
click at [619, 290] on div "9am 9:15am 9:30am 9:45am 10am 10:15am 10:30am 10:45am 11am 11:15am 11:30am 11:4…" at bounding box center [634, 576] width 786 height 573
drag, startPoint x: 628, startPoint y: 153, endPoint x: 631, endPoint y: 163, distance: 10.5
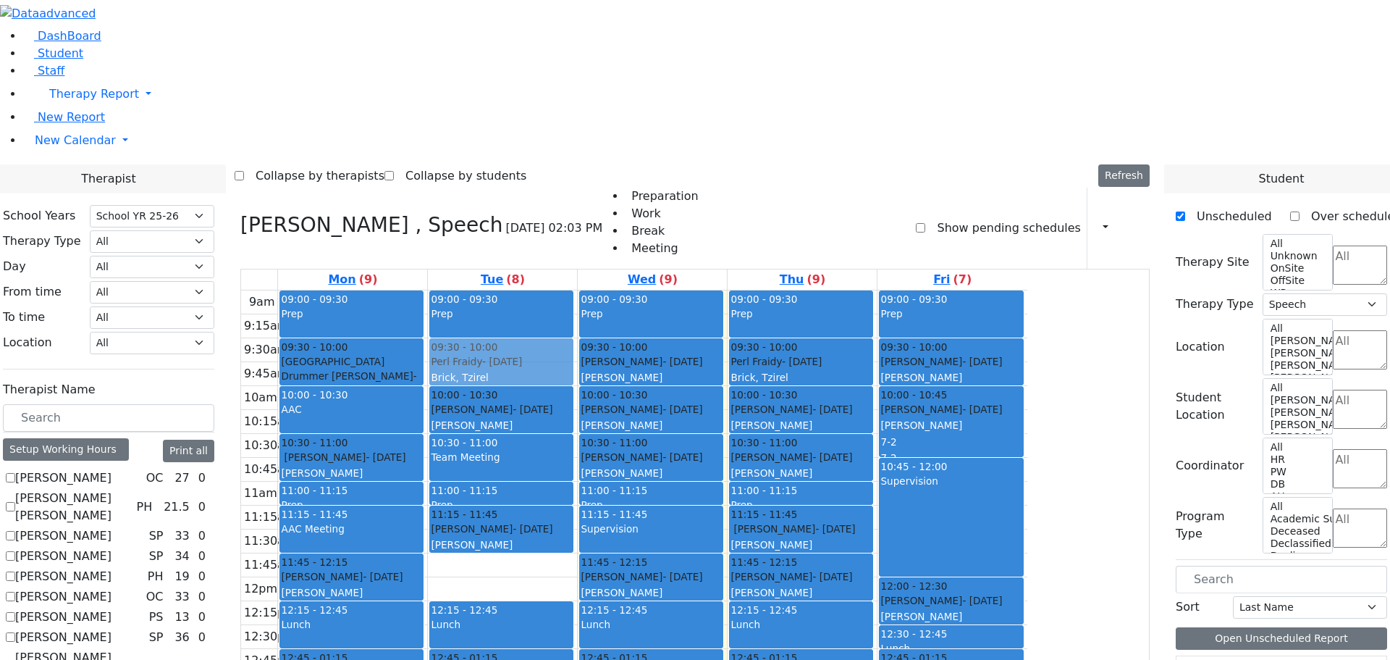
drag, startPoint x: 642, startPoint y: 379, endPoint x: 631, endPoint y: 174, distance: 205.2
click at [577, 290] on div "09:00 - 09:30 Prep 10:00 - 10:30 [PERSON_NAME] - [DATE] [PERSON_NAME] 10:30 - 1…" at bounding box center [502, 576] width 149 height 573
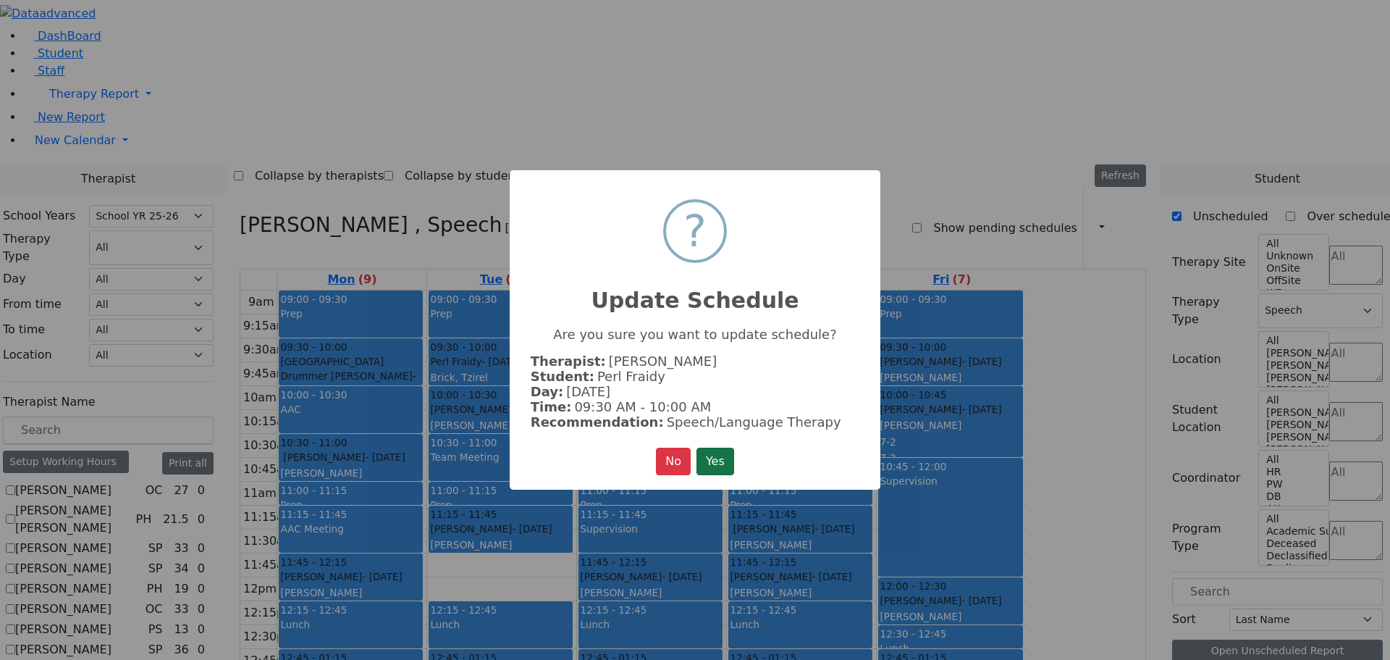
click at [716, 450] on button "Yes" at bounding box center [715, 461] width 38 height 28
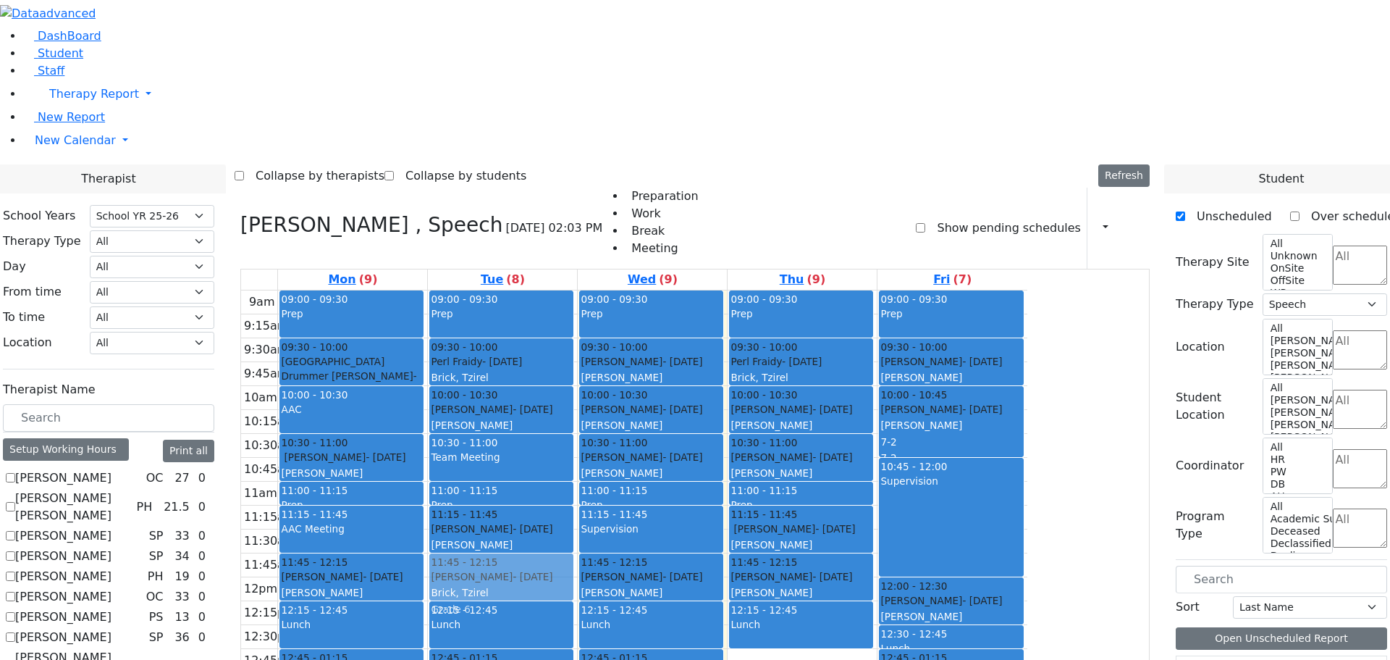
drag, startPoint x: 797, startPoint y: 428, endPoint x: 649, endPoint y: 385, distance: 154.4
click at [649, 385] on tr "09:00 - 09:30 Prep 09:30 - 10:00 [GEOGRAPHIC_DATA] Drummer [PERSON_NAME] - [DAT…" at bounding box center [634, 576] width 786 height 573
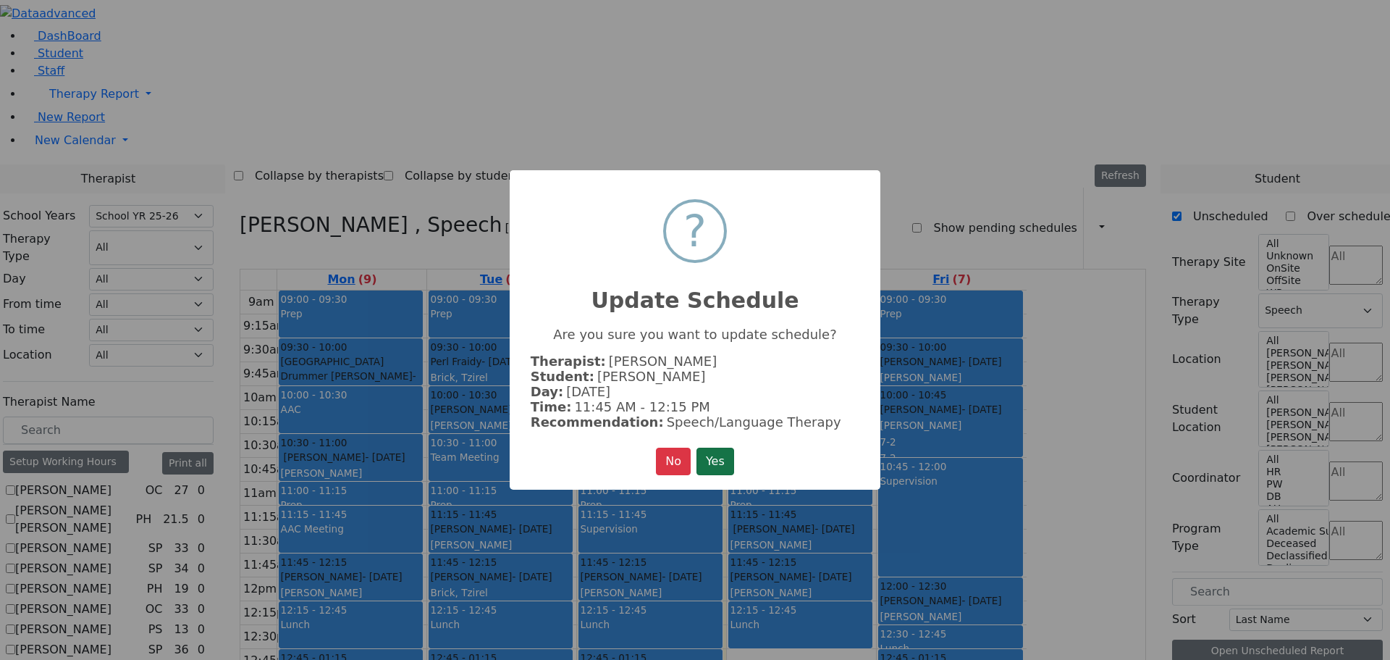
click at [715, 461] on button "Yes" at bounding box center [715, 461] width 38 height 28
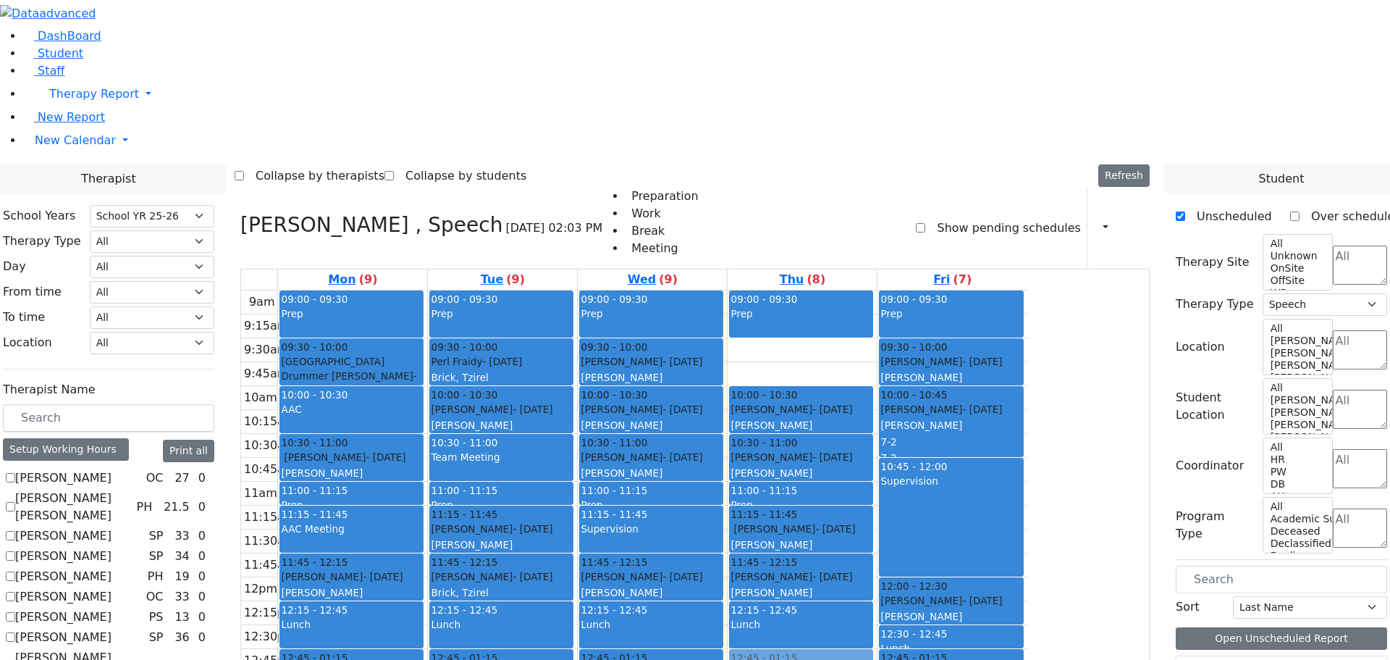
drag, startPoint x: 898, startPoint y: 152, endPoint x: 935, endPoint y: 458, distance: 307.7
click at [877, 458] on div "09:00 - 09:30 Prep 09:30 - 10:00 Perl Fraidy - [DATE] [PERSON_NAME][GEOGRAPHIC_…" at bounding box center [802, 576] width 149 height 573
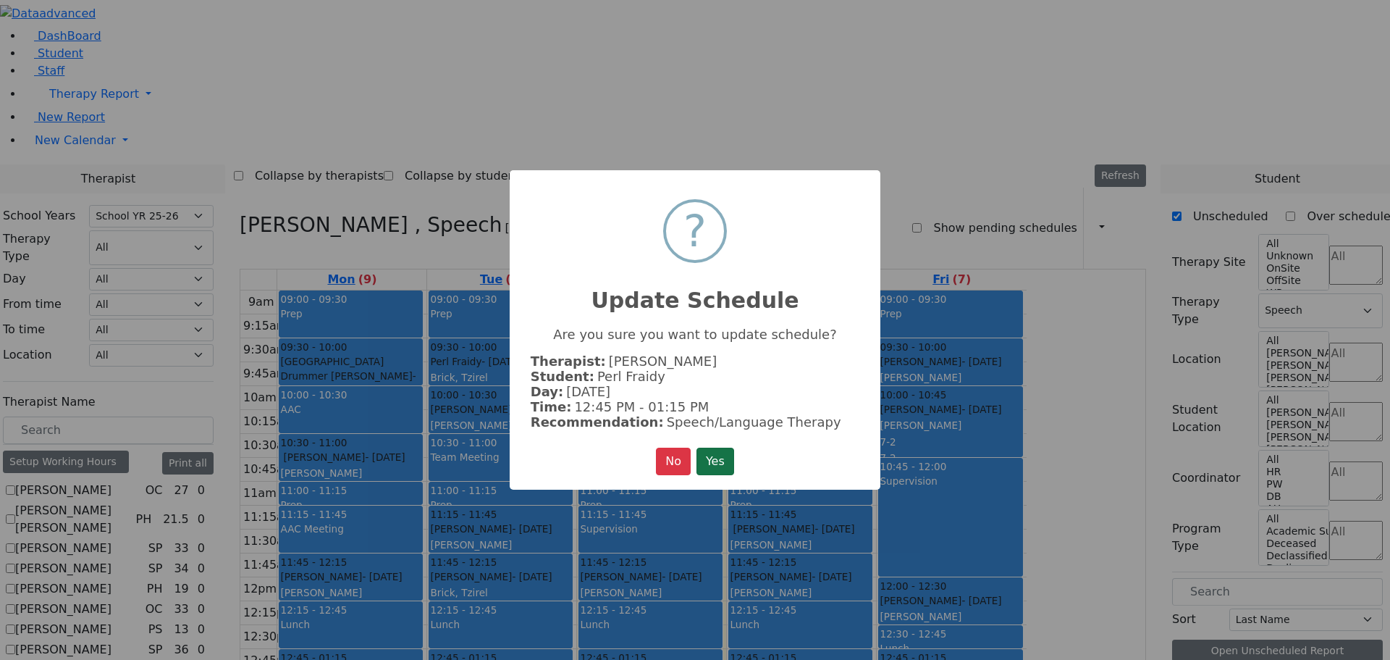
click at [720, 451] on button "Yes" at bounding box center [715, 461] width 38 height 28
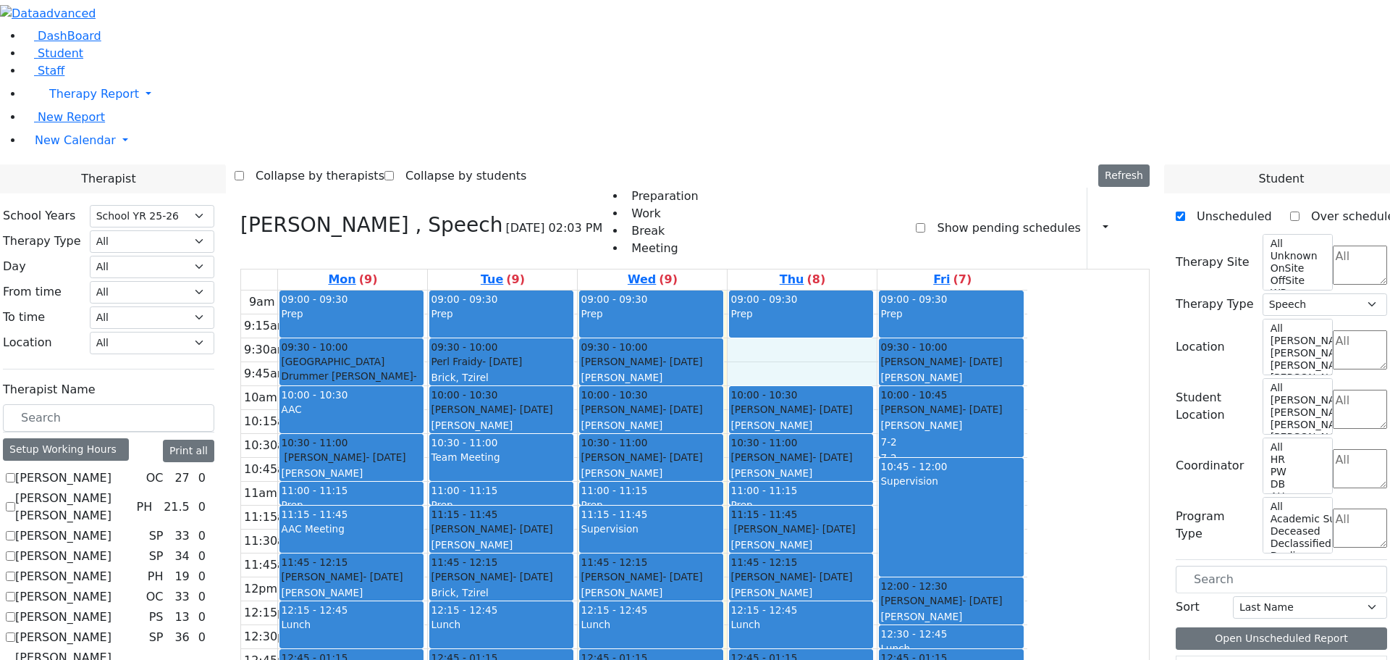
drag, startPoint x: 913, startPoint y: 145, endPoint x: 917, endPoint y: 163, distance: 18.6
click at [917, 290] on div "9am 9:15am 9:30am 9:45am 10am 10:15am 10:30am 10:45am 11am 11:15am 11:30am 11:4…" at bounding box center [634, 576] width 786 height 573
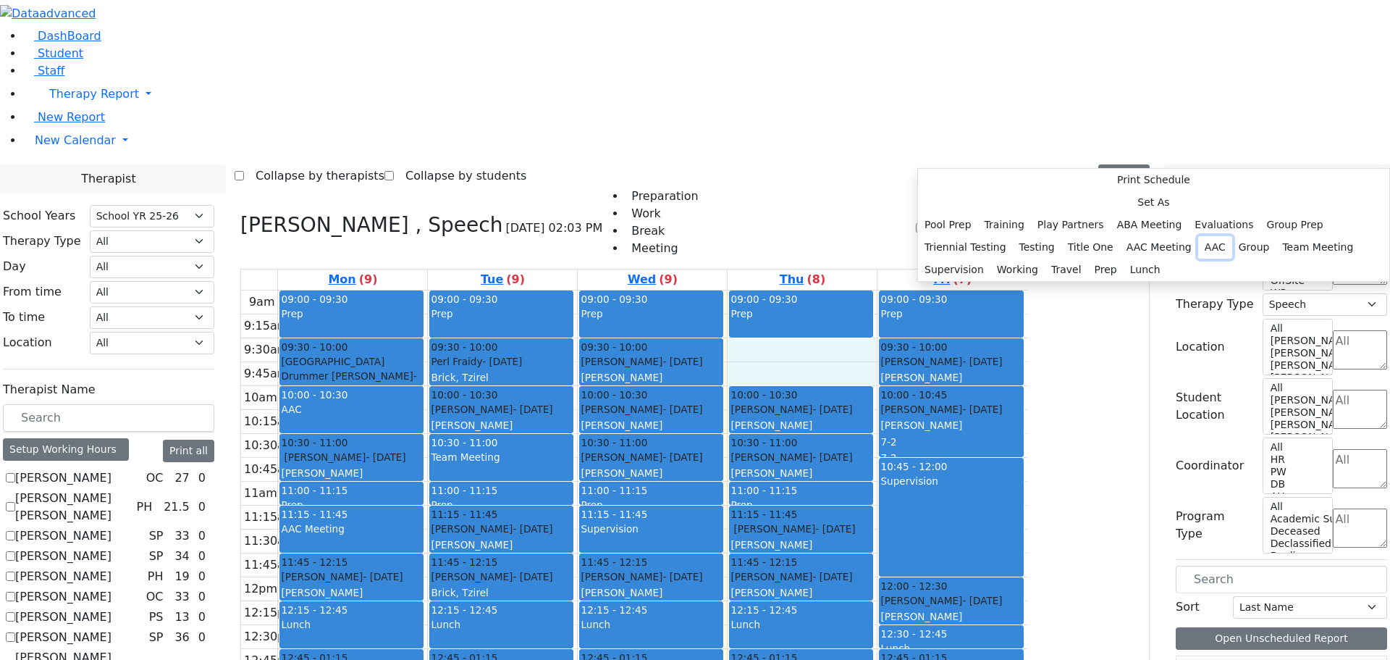
click at [1198, 258] on button "AAC" at bounding box center [1215, 247] width 34 height 22
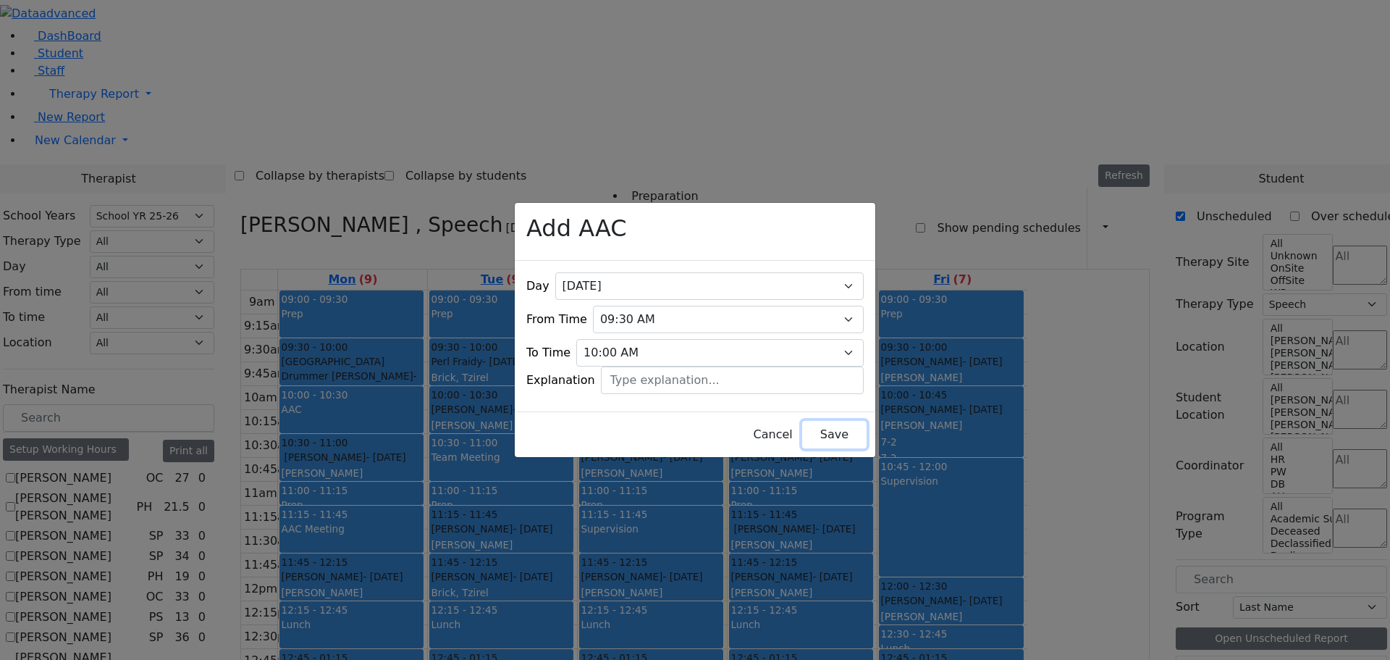
click at [802, 424] on button "Save" at bounding box center [834, 435] width 64 height 28
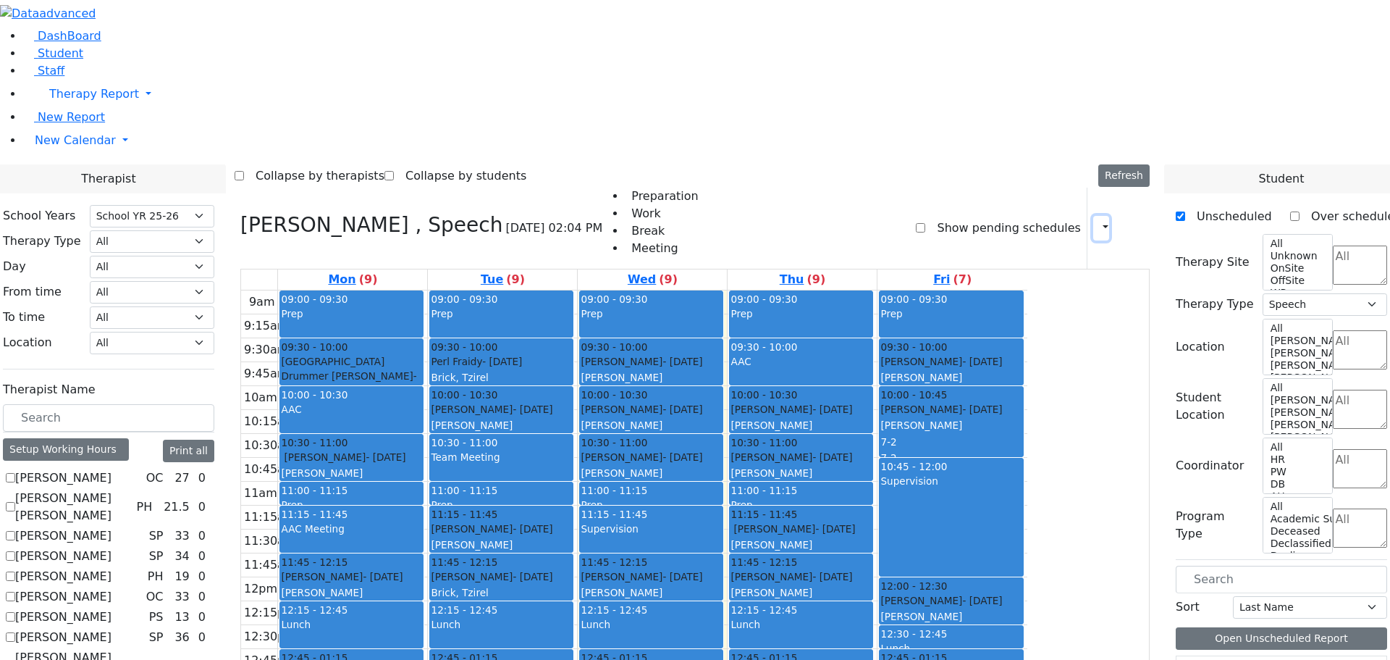
click at [1097, 221] on icon "button" at bounding box center [1097, 228] width 0 height 14
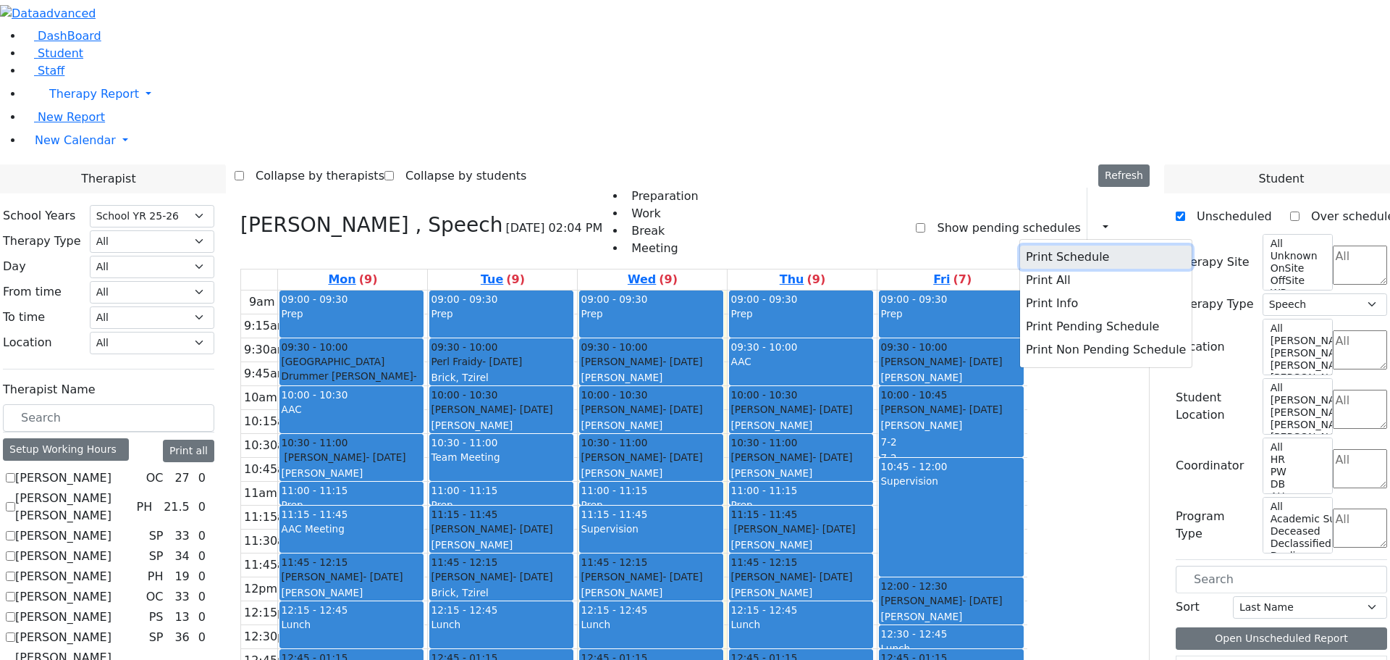
click at [1045, 245] on button "Print Schedule" at bounding box center [1106, 256] width 172 height 23
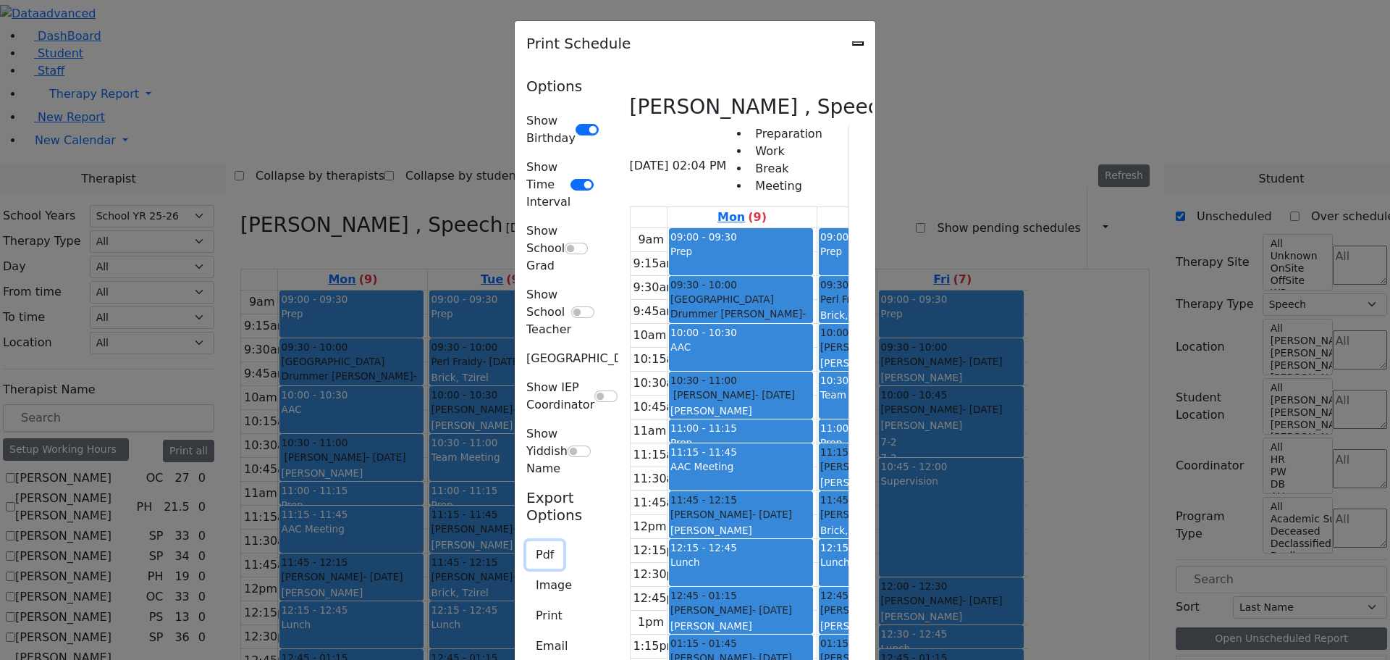
click at [526, 541] on button "Pdf" at bounding box center [544, 555] width 37 height 28
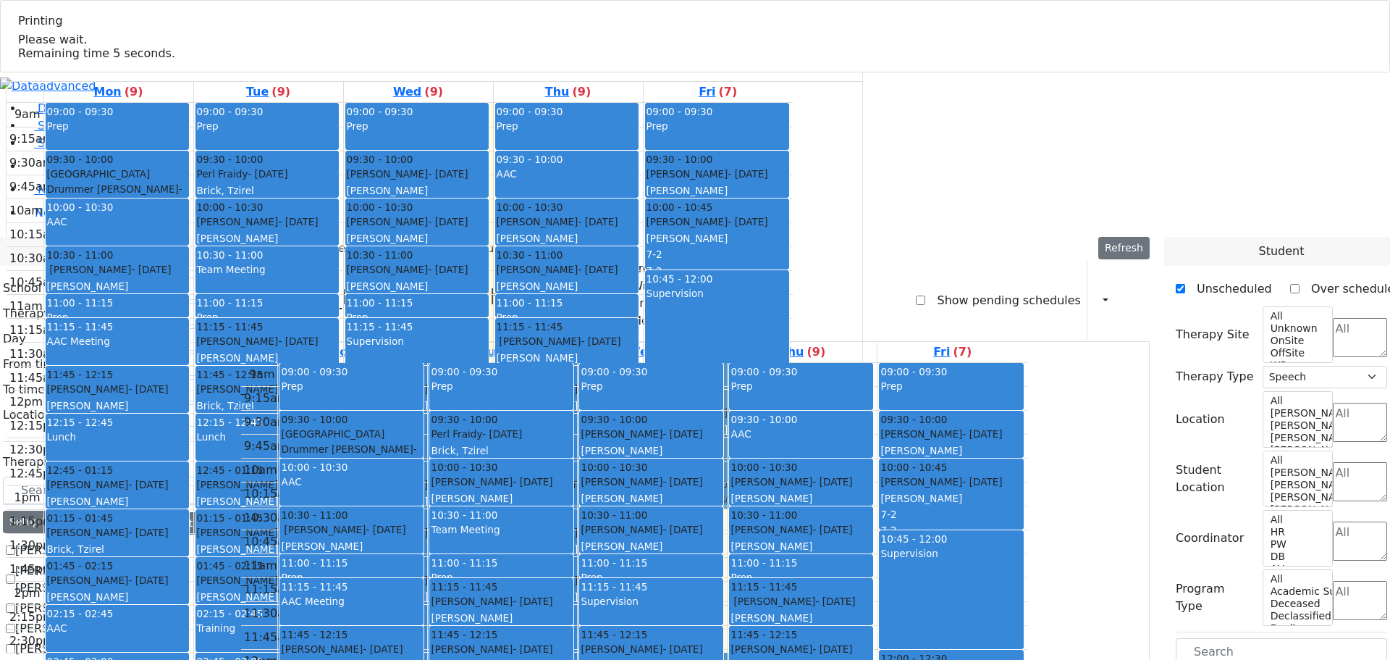
select select "212"
select select "3"
